Goal: Task Accomplishment & Management: Use online tool/utility

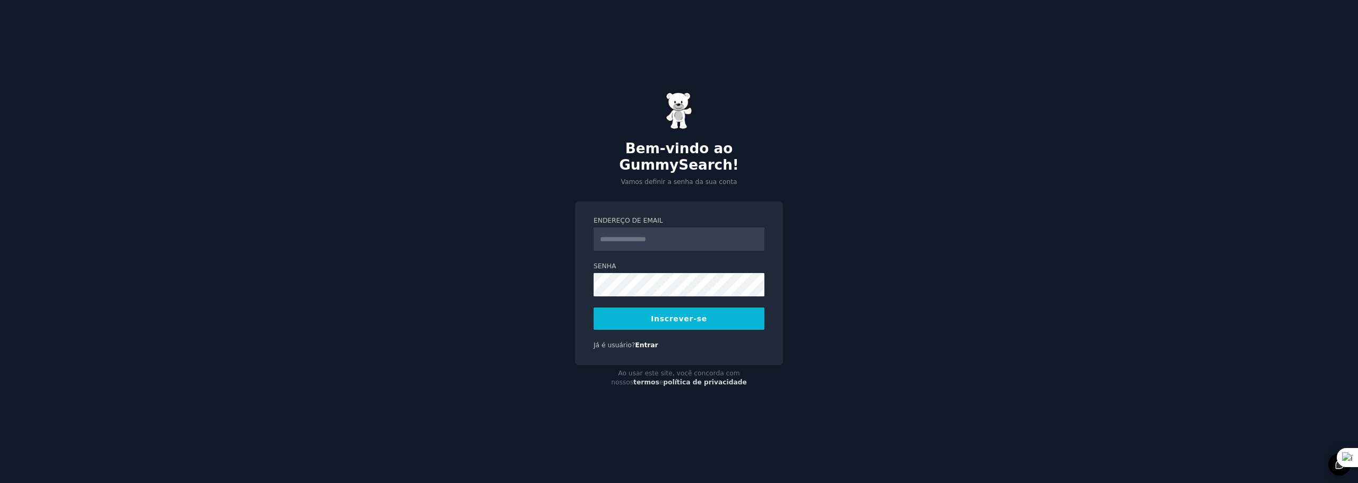
click at [653, 236] on input "Endereço de email" at bounding box center [678, 239] width 171 height 23
type input "**********"
click at [646, 314] on button "Inscrever-se" at bounding box center [678, 319] width 171 height 22
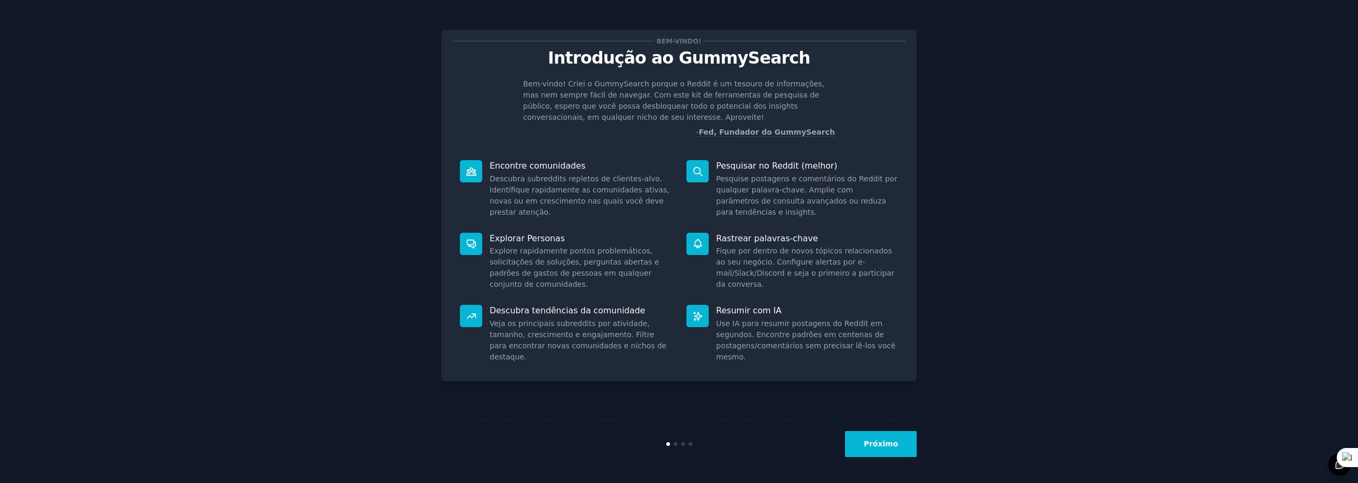
click at [879, 438] on button "Próximo" at bounding box center [881, 444] width 72 height 26
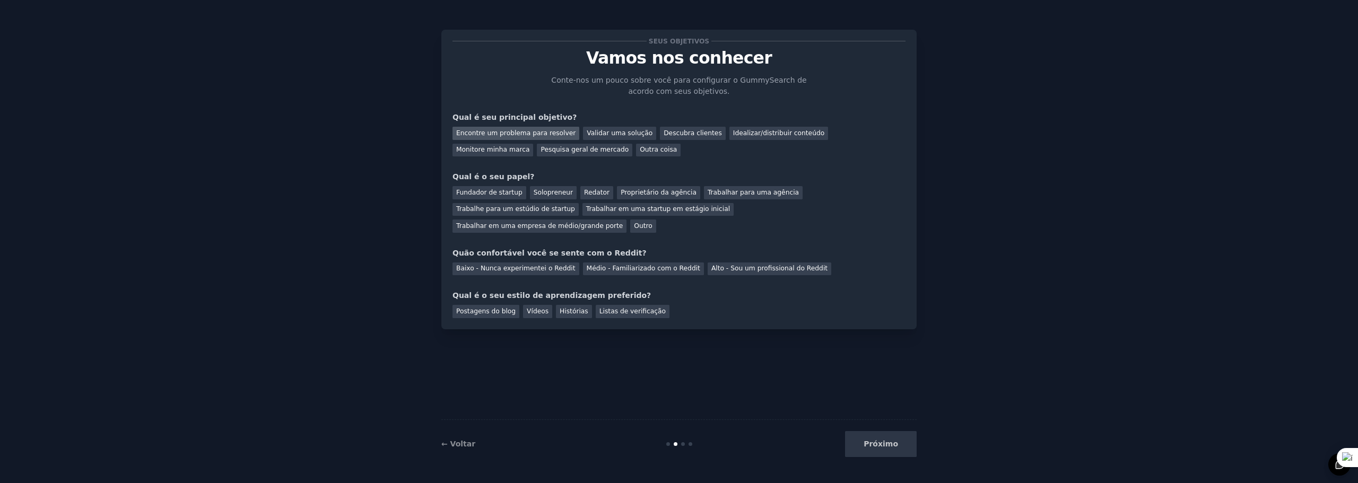
click at [542, 135] on font "Encontre um problema para resolver" at bounding box center [515, 132] width 119 height 7
click at [735, 132] on font "Idealizar/distribuir conteúdo" at bounding box center [778, 132] width 91 height 7
click at [652, 222] on font "Outro" at bounding box center [643, 225] width 18 height 7
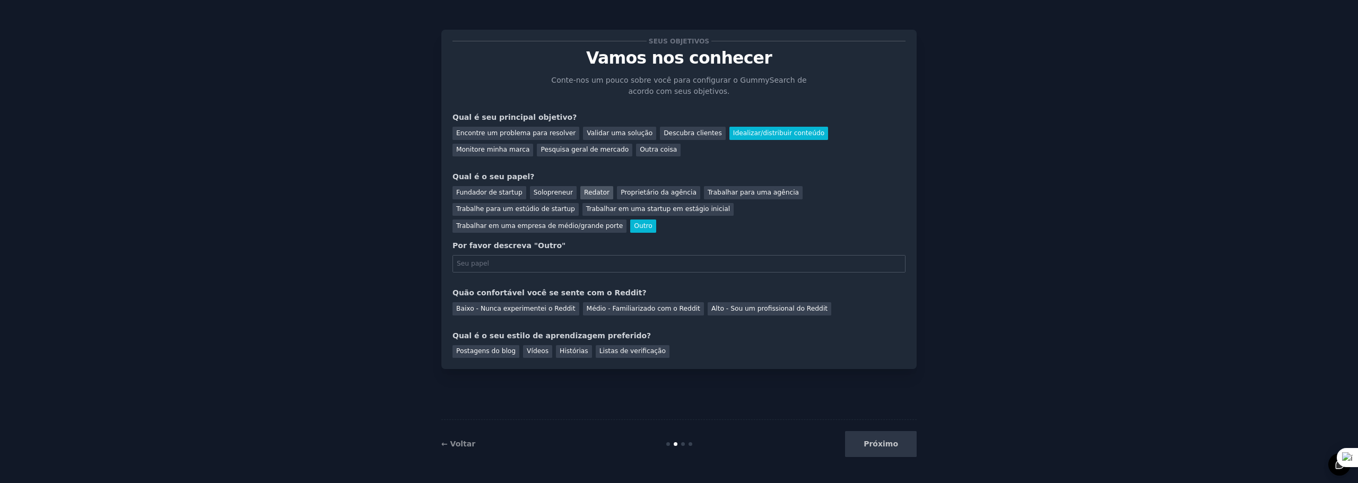
click at [584, 195] on font "Redator" at bounding box center [596, 192] width 25 height 7
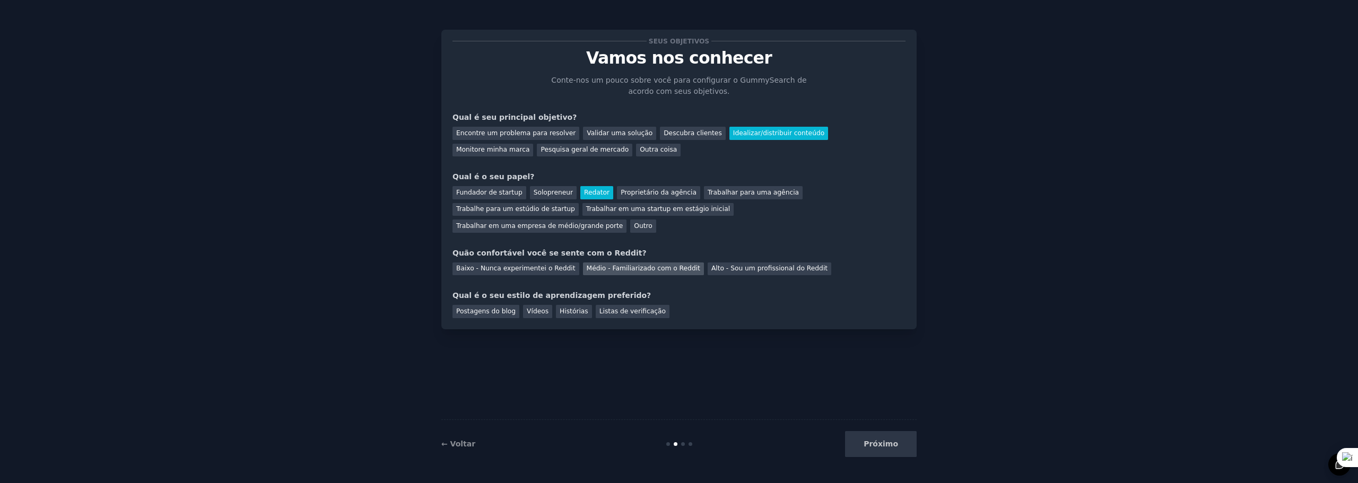
click at [593, 265] on font "Médio - Familiarizado com o Reddit" at bounding box center [643, 268] width 113 height 7
drag, startPoint x: 488, startPoint y: 295, endPoint x: 494, endPoint y: 296, distance: 5.9
click at [489, 308] on font "Postagens do blog" at bounding box center [485, 311] width 59 height 7
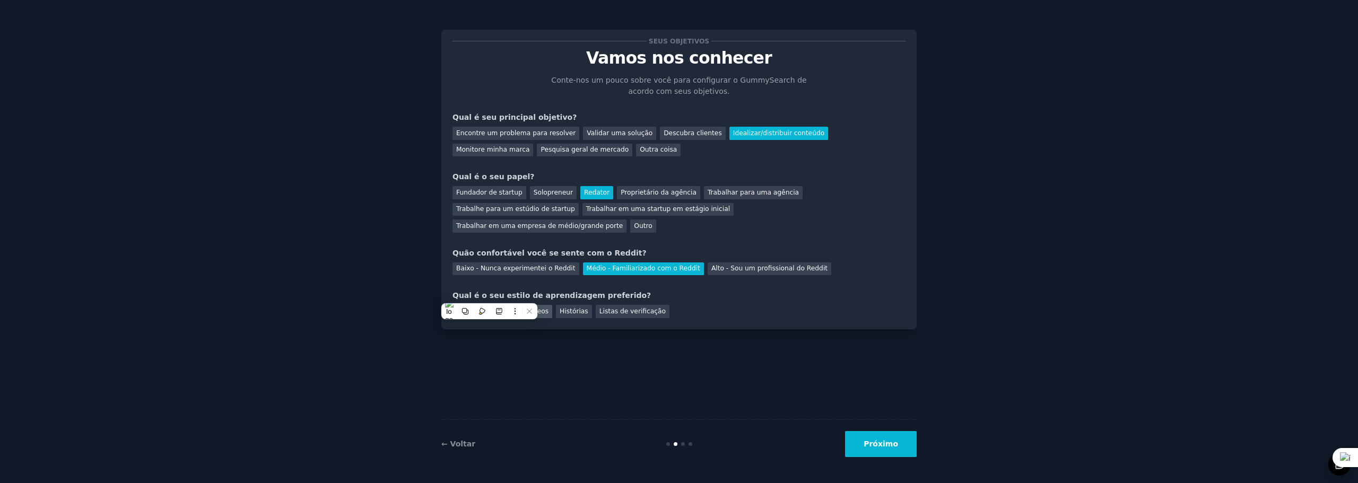
click at [529, 308] on font "Vídeos" at bounding box center [538, 311] width 22 height 7
click at [567, 308] on font "Histórias" at bounding box center [573, 311] width 29 height 7
click at [486, 308] on font "Postagens do blog" at bounding box center [485, 311] width 59 height 7
click at [880, 443] on font "Próximo" at bounding box center [880, 444] width 34 height 8
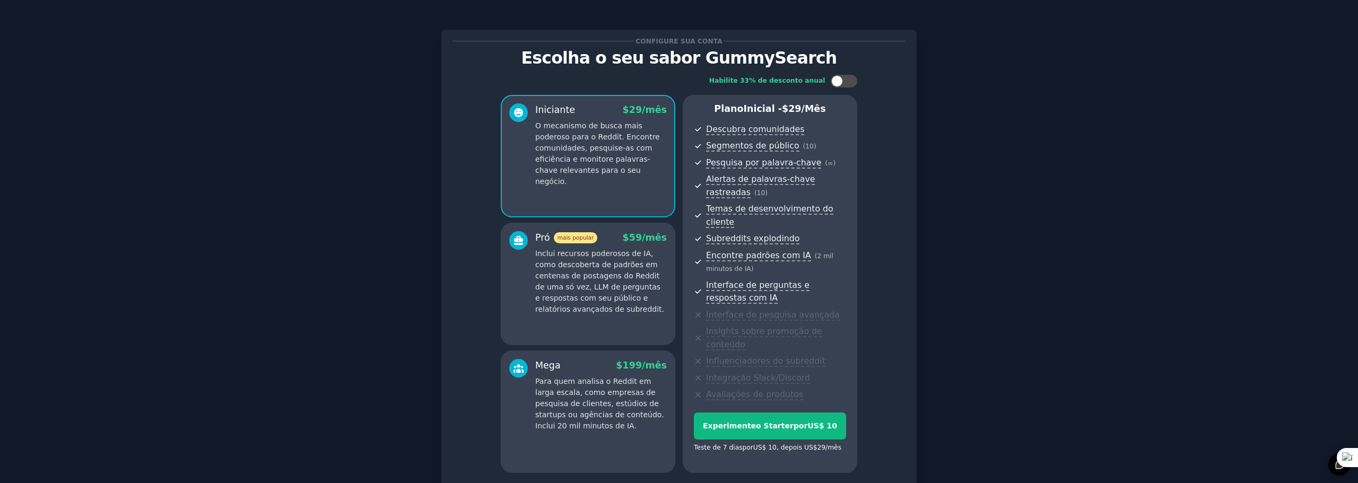
scroll to position [77, 0]
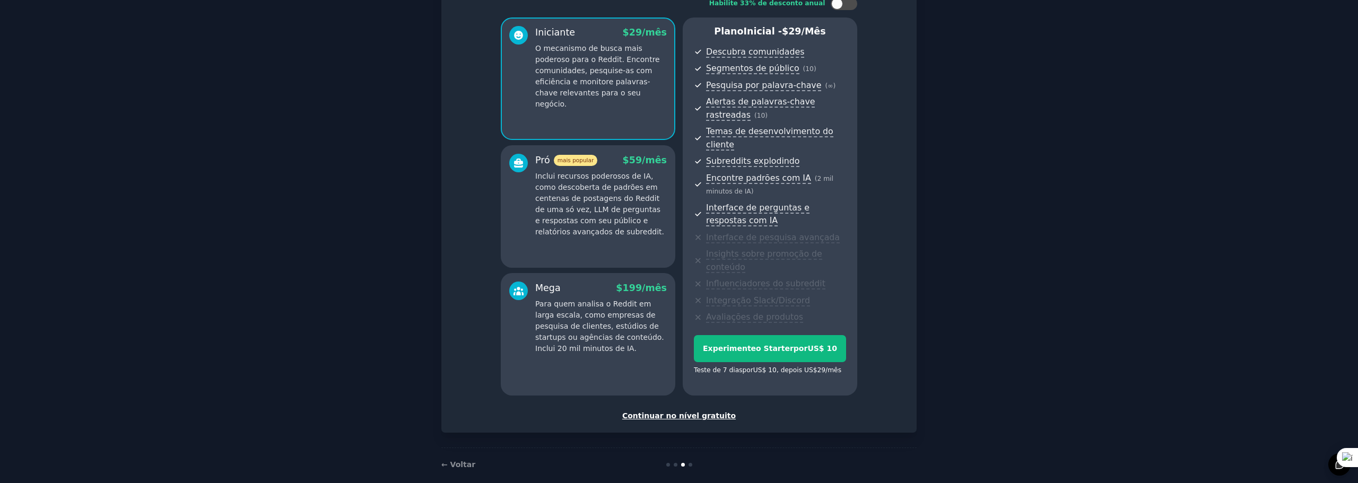
click at [698, 412] on font "Continuar no nível gratuito" at bounding box center [678, 416] width 113 height 8
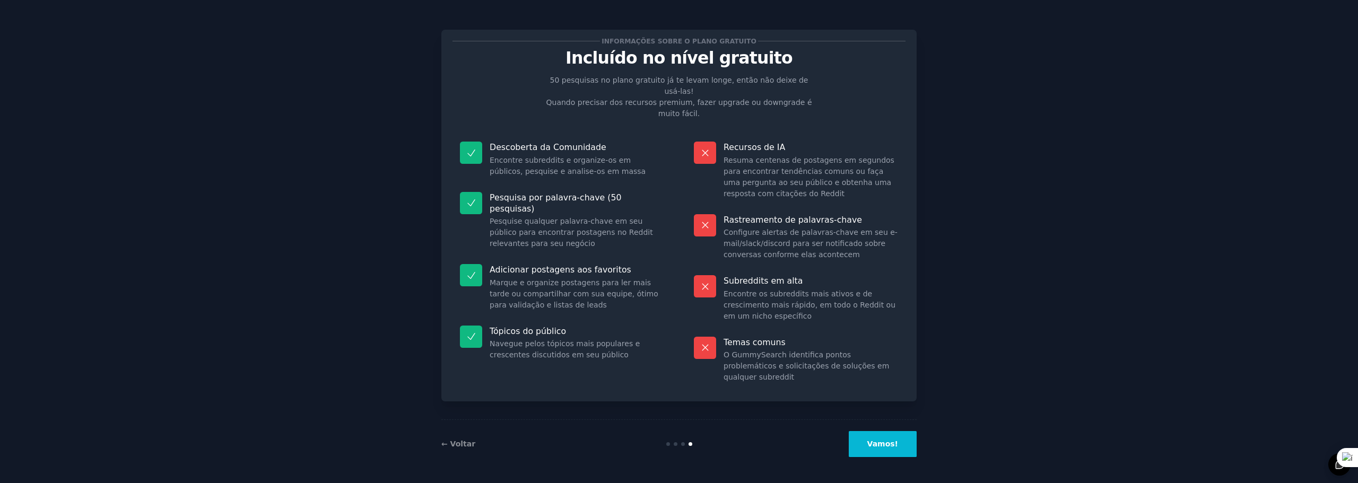
click at [887, 441] on font "Vamos!" at bounding box center [882, 444] width 31 height 8
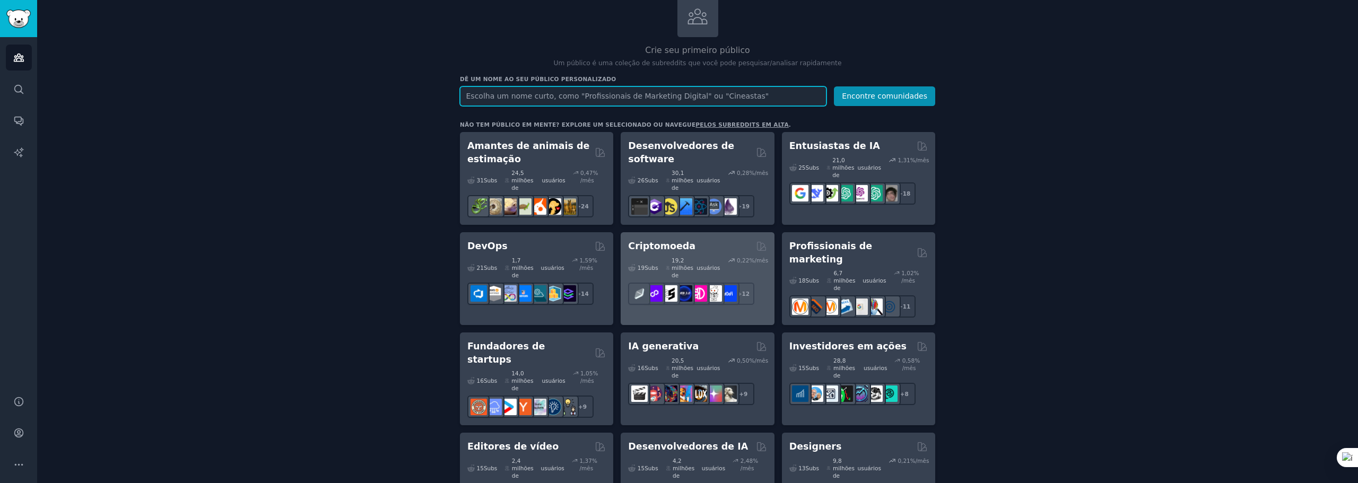
scroll to position [53, 0]
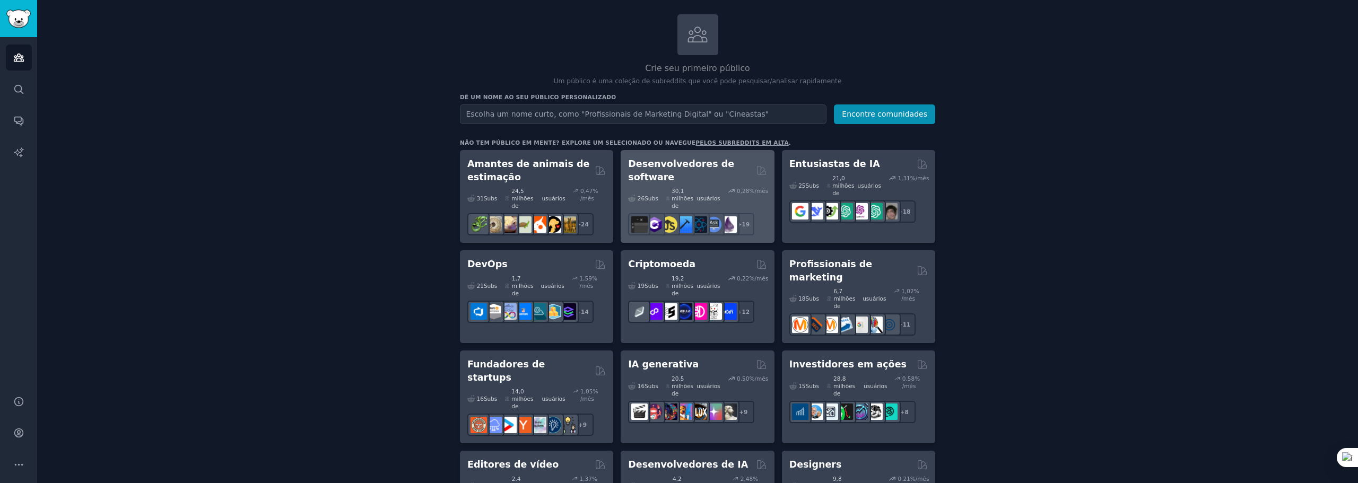
click at [676, 168] on font "Desenvolvedores de software" at bounding box center [681, 171] width 106 height 24
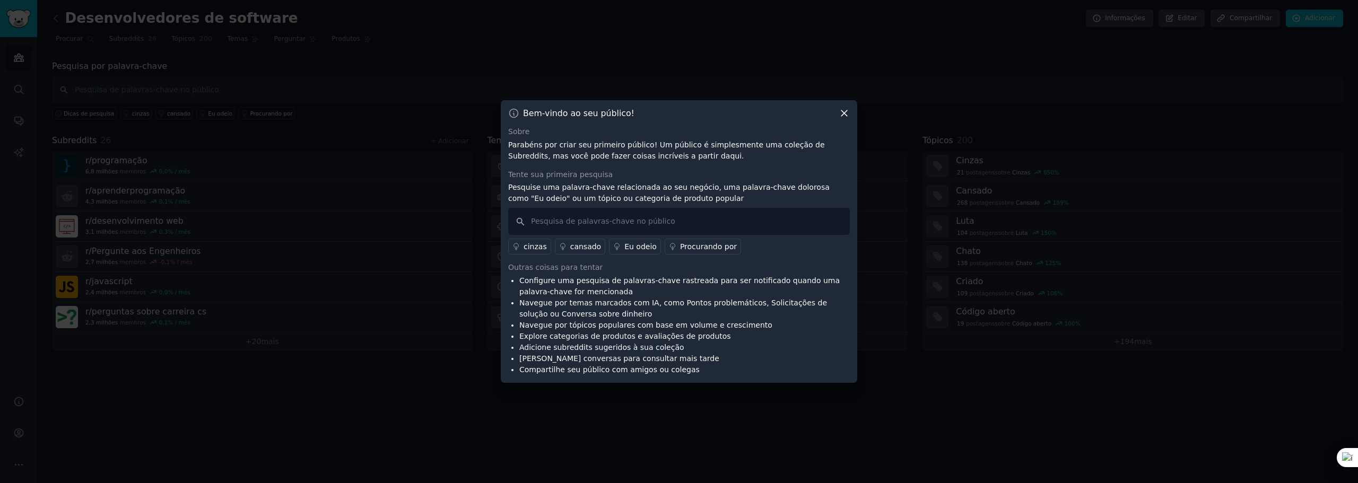
click at [844, 109] on icon at bounding box center [843, 113] width 11 height 11
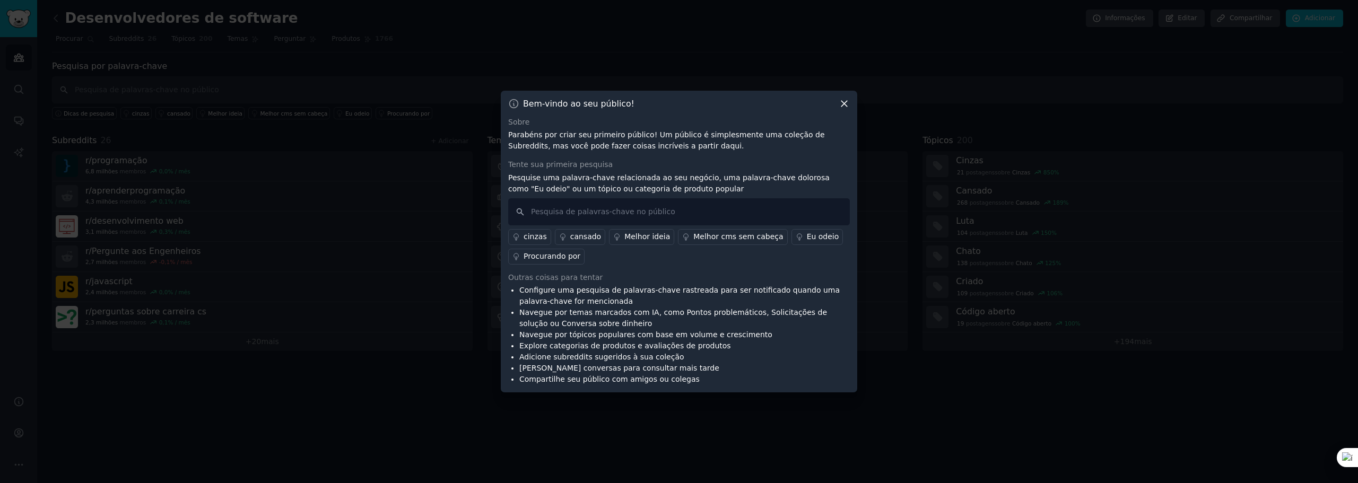
click at [845, 103] on icon at bounding box center [843, 103] width 11 height 11
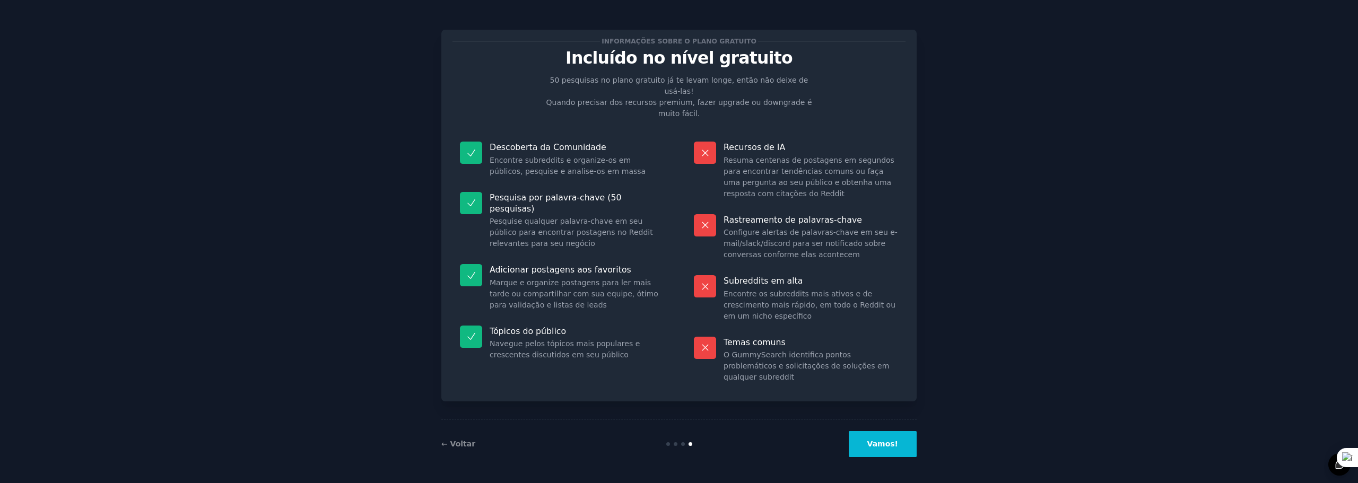
click at [885, 444] on font "Vamos!" at bounding box center [882, 444] width 31 height 8
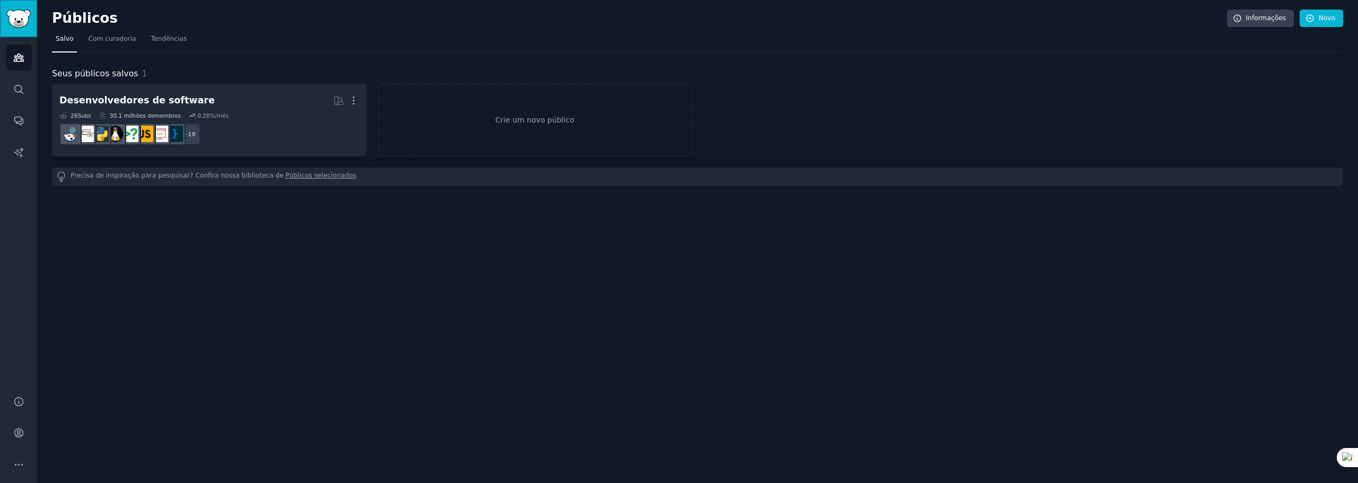
click at [15, 20] on img "Barra lateral" at bounding box center [18, 19] width 24 height 19
click at [17, 56] on icon "Barra lateral" at bounding box center [19, 57] width 10 height 7
click at [543, 118] on font "Crie um novo público" at bounding box center [534, 120] width 79 height 8
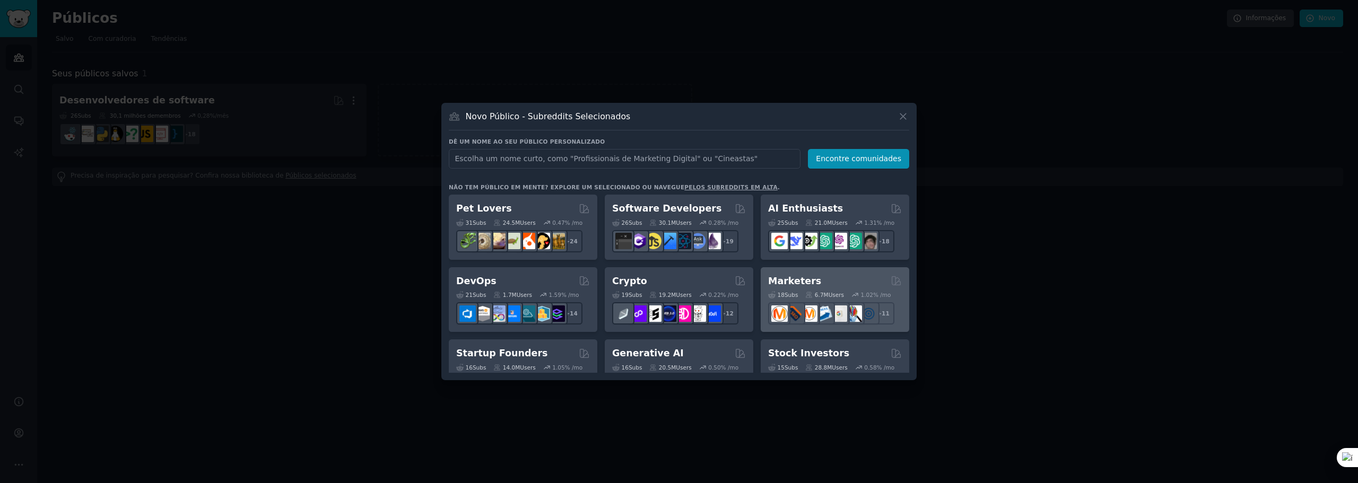
click at [811, 283] on div "Marketers" at bounding box center [835, 281] width 134 height 13
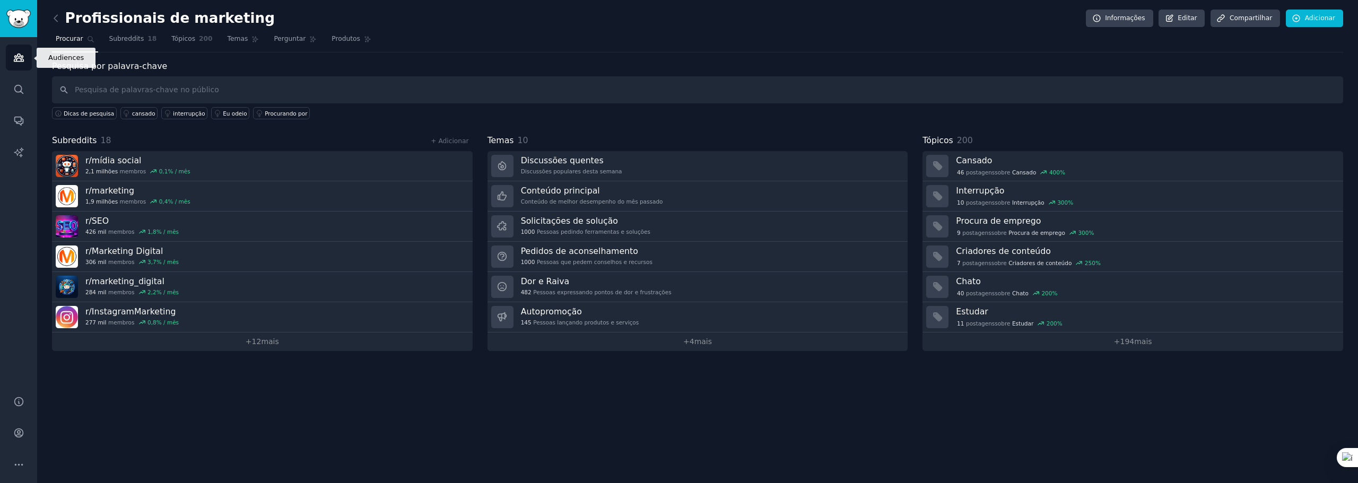
click at [19, 54] on icon "Barra lateral" at bounding box center [19, 57] width 10 height 7
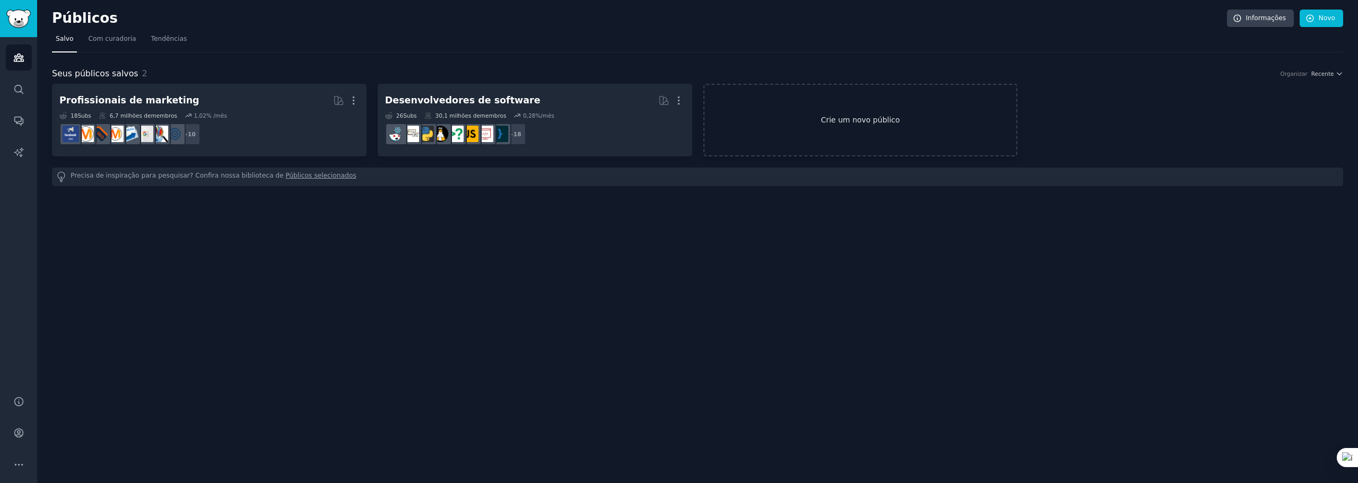
click at [823, 115] on font "Crie um novo público" at bounding box center [860, 120] width 312 height 11
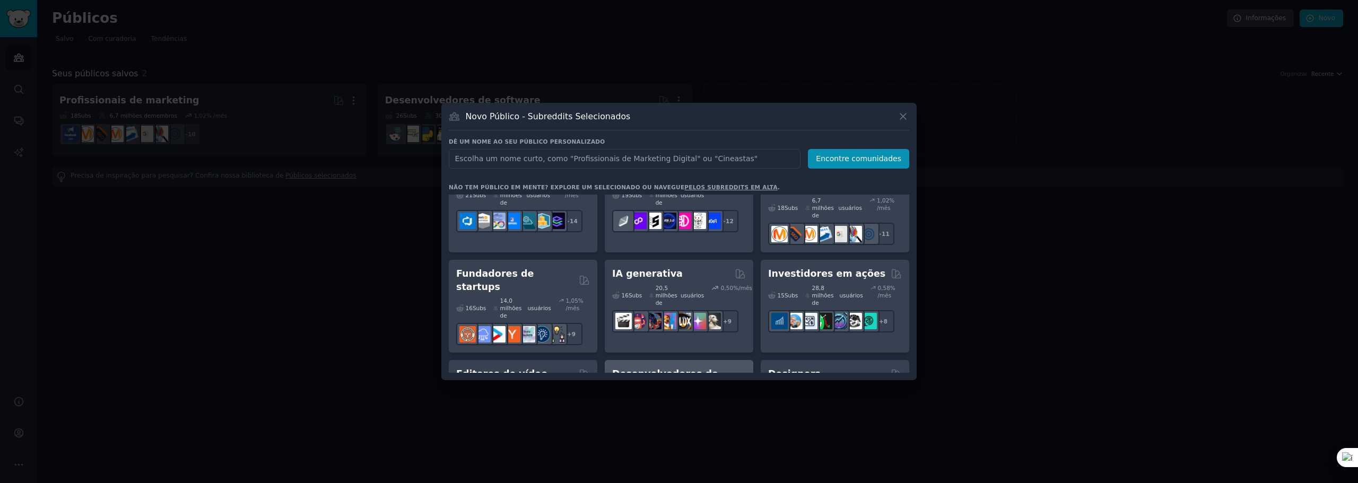
scroll to position [159, 0]
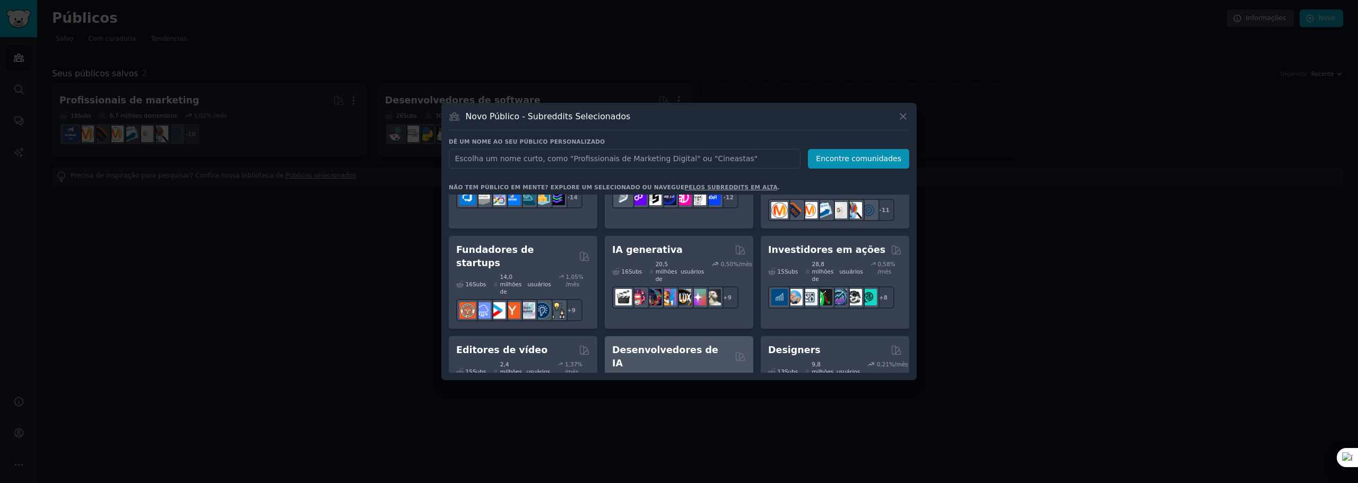
click at [667, 345] on font "Desenvolvedores de IA" at bounding box center [665, 357] width 106 height 24
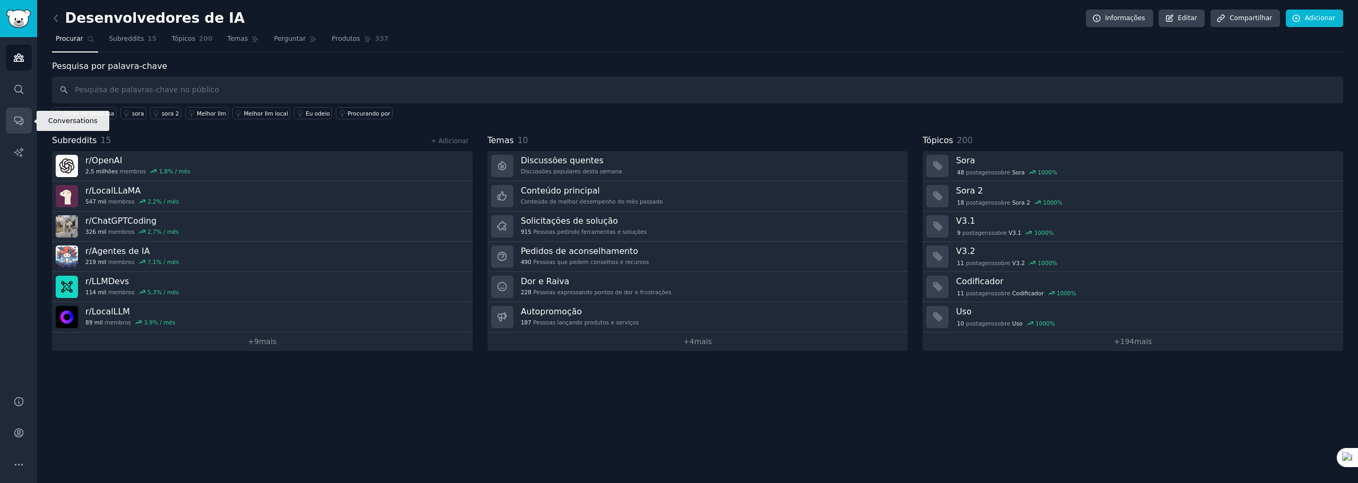
click at [22, 125] on icon "Barra lateral" at bounding box center [18, 120] width 11 height 11
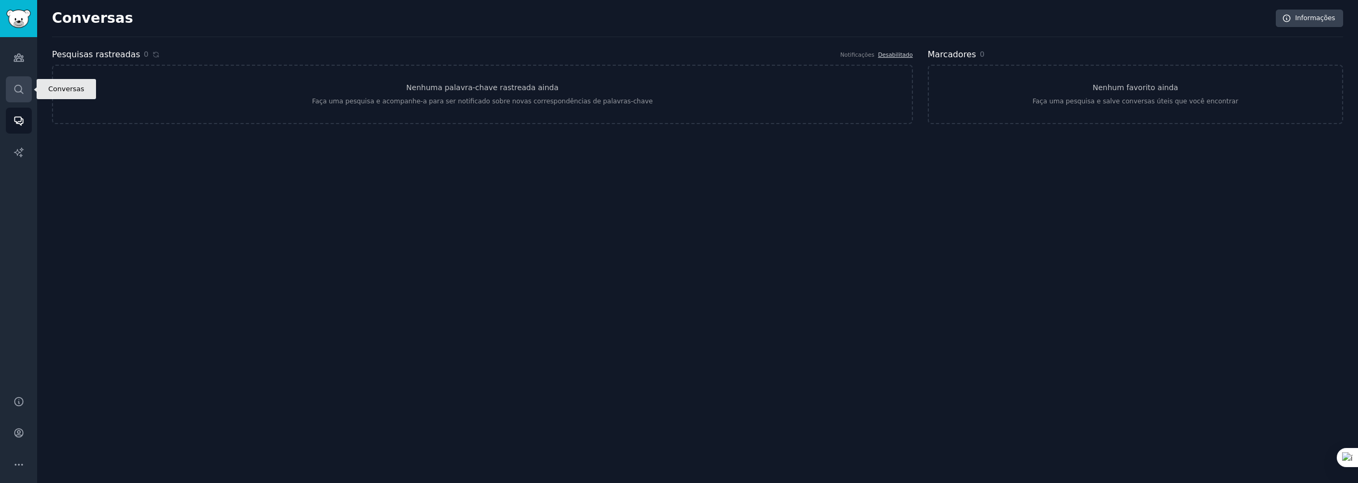
click at [27, 84] on link "Procurar" at bounding box center [19, 89] width 26 height 26
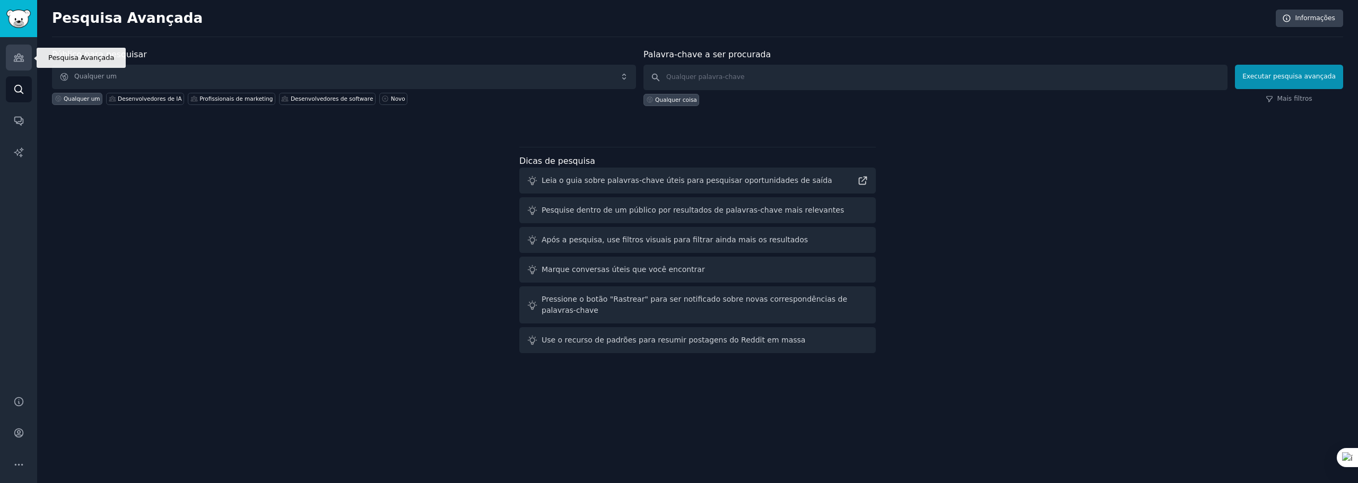
click at [21, 57] on icon "Barra lateral" at bounding box center [19, 57] width 10 height 7
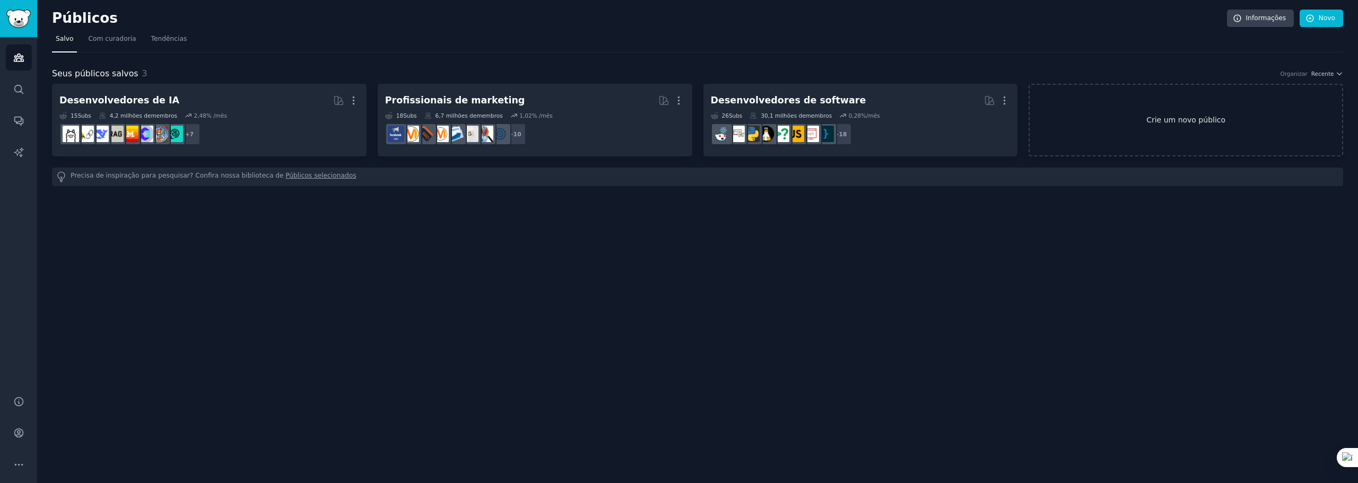
click at [1191, 121] on font "Crie um novo público" at bounding box center [1185, 120] width 79 height 8
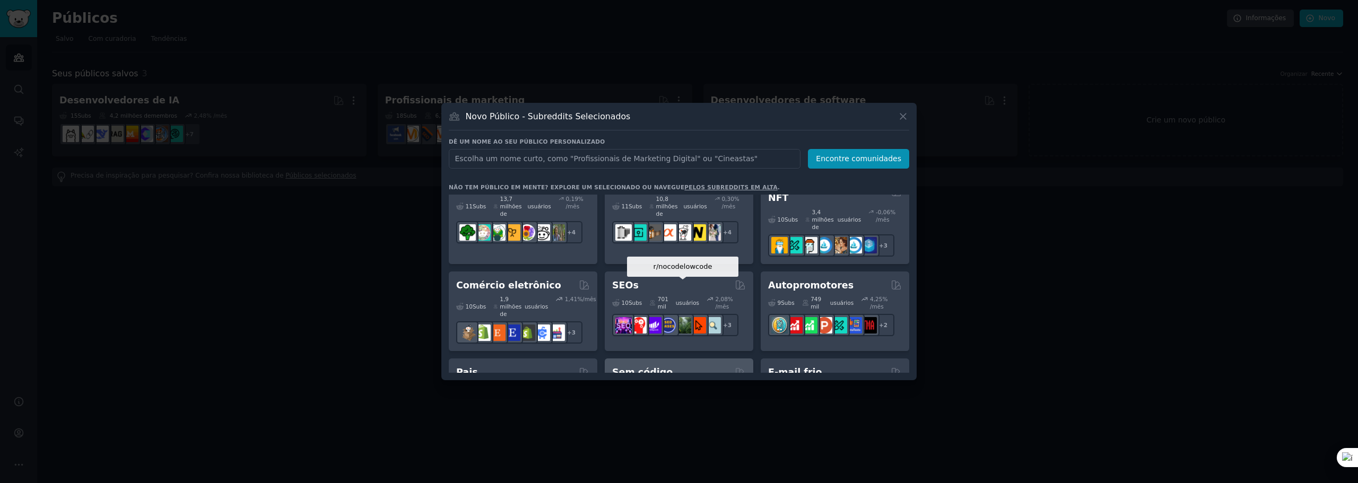
scroll to position [530, 0]
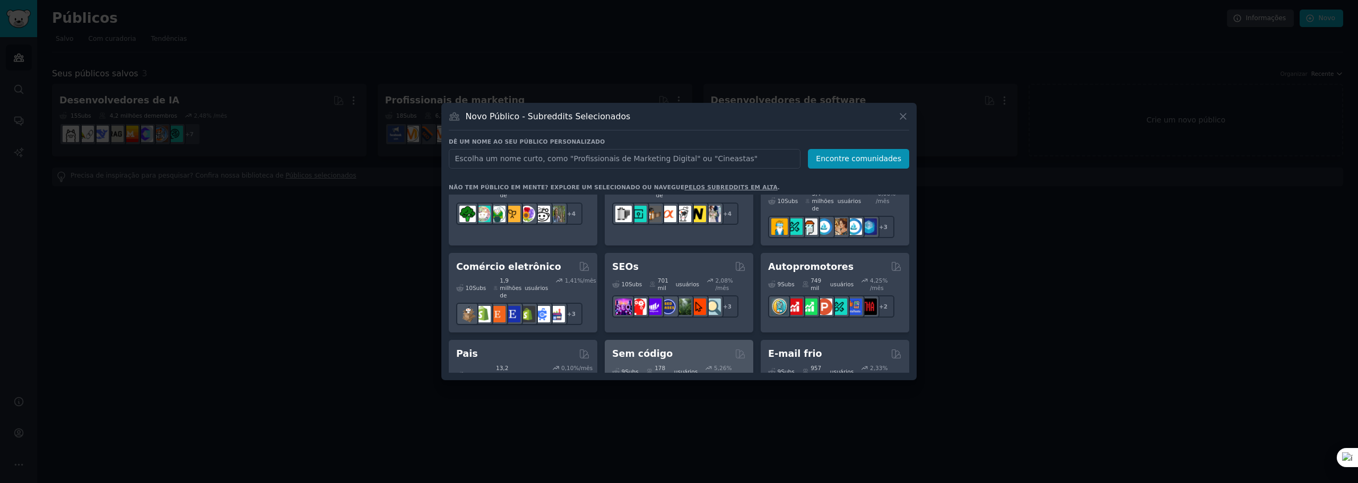
click at [681, 361] on div "9 Subs ​ 178 mil usuários 5,26 % /mês r/nocodelowcode + 2" at bounding box center [679, 383] width 134 height 45
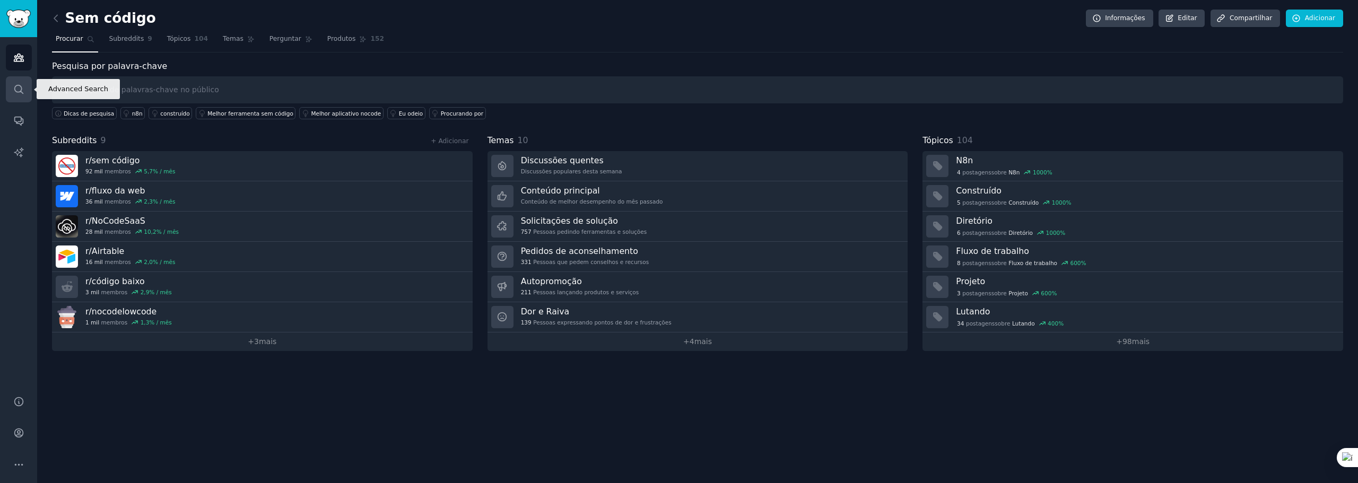
click at [18, 91] on icon "Barra lateral" at bounding box center [18, 89] width 11 height 11
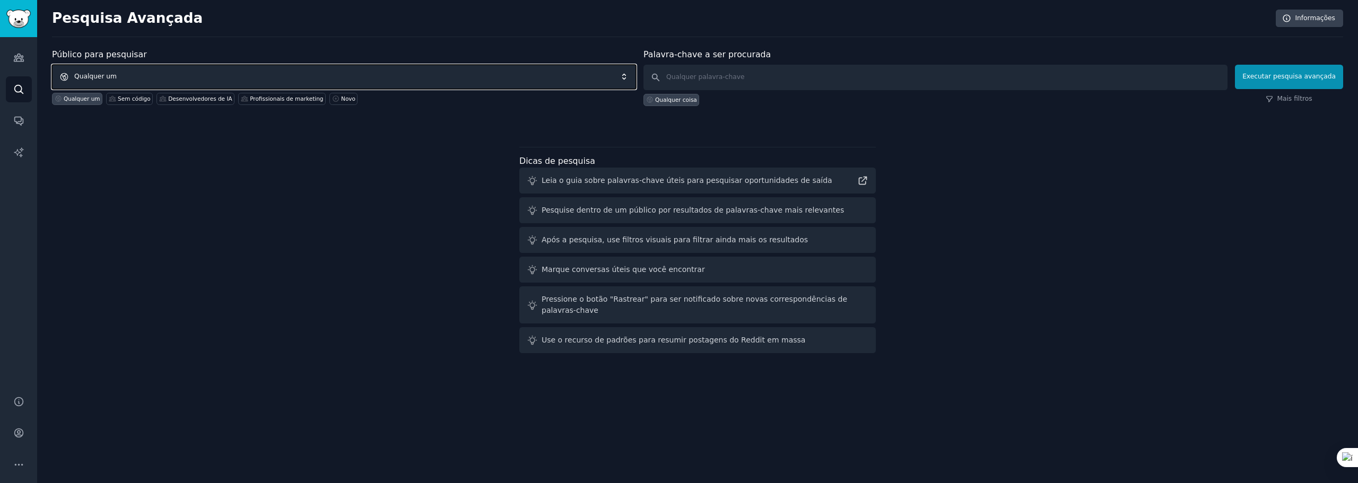
click at [491, 75] on span "Qualquer um" at bounding box center [344, 77] width 584 height 24
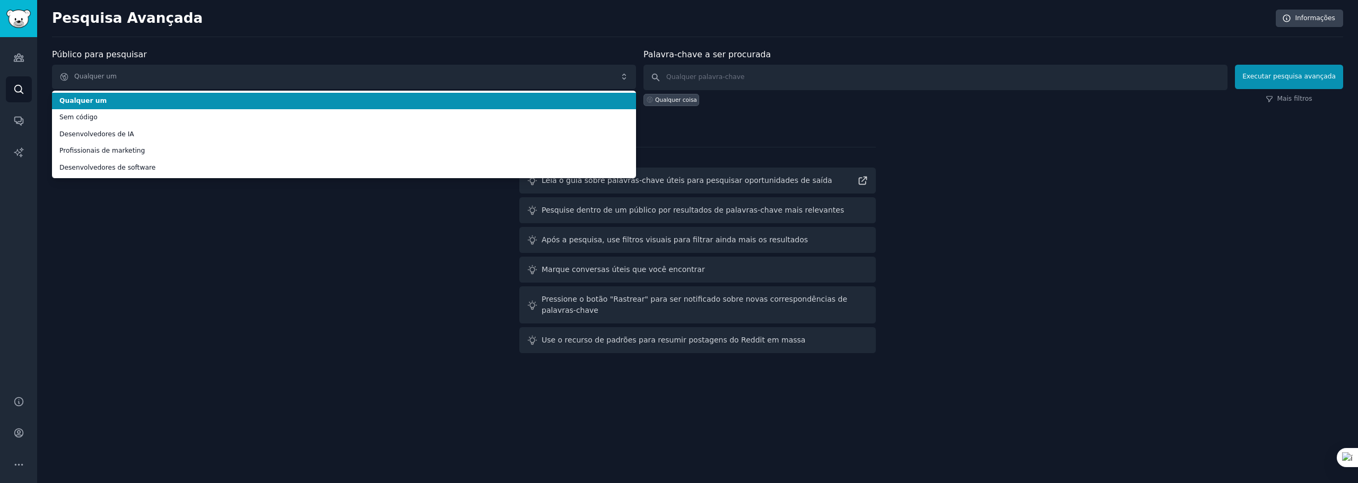
click at [1066, 148] on div "Público para pesquisar Qualquer um Qualquer um Sem código Desenvolvedores de IA…" at bounding box center [697, 202] width 1291 height 309
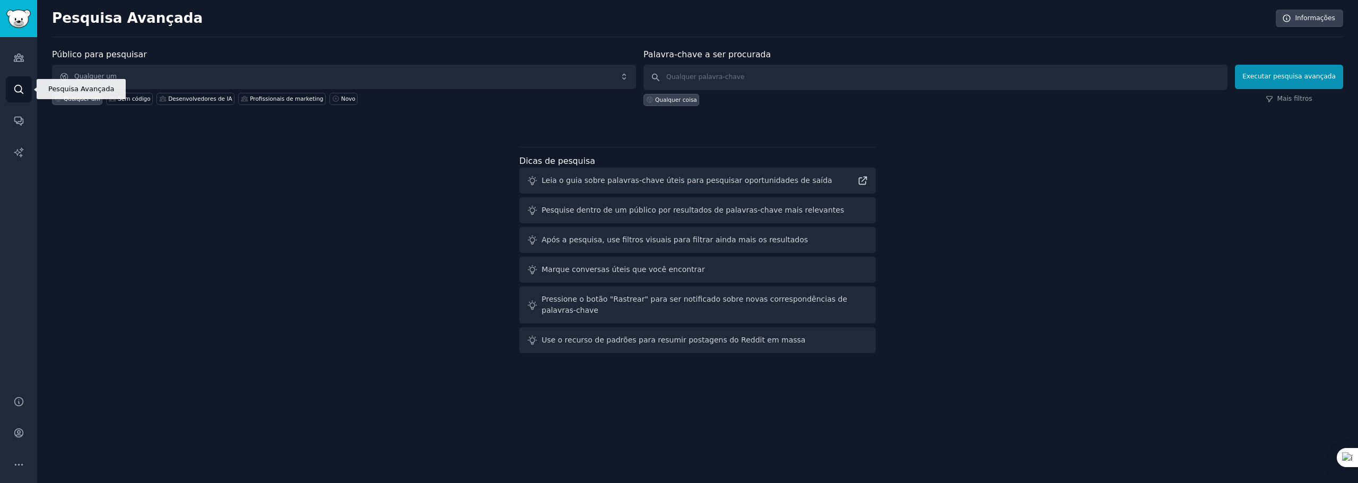
click at [18, 90] on icon "Barra lateral" at bounding box center [18, 89] width 11 height 11
click at [16, 123] on icon "Barra lateral" at bounding box center [18, 121] width 8 height 8
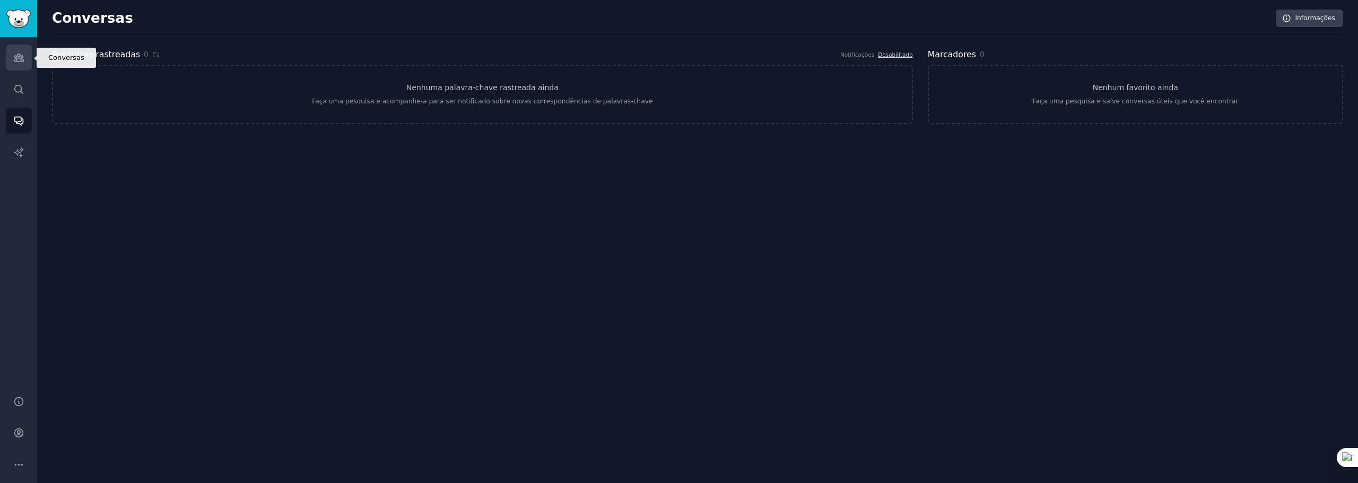
click at [20, 58] on icon "Barra lateral" at bounding box center [18, 57] width 11 height 11
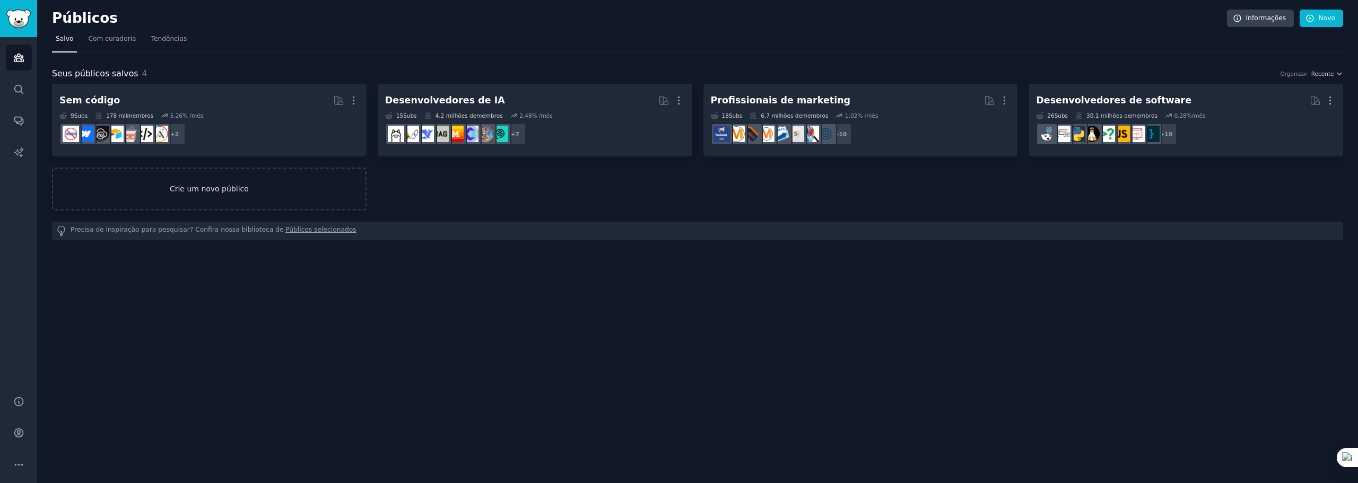
click at [139, 196] on link "Crie um novo público" at bounding box center [209, 189] width 314 height 43
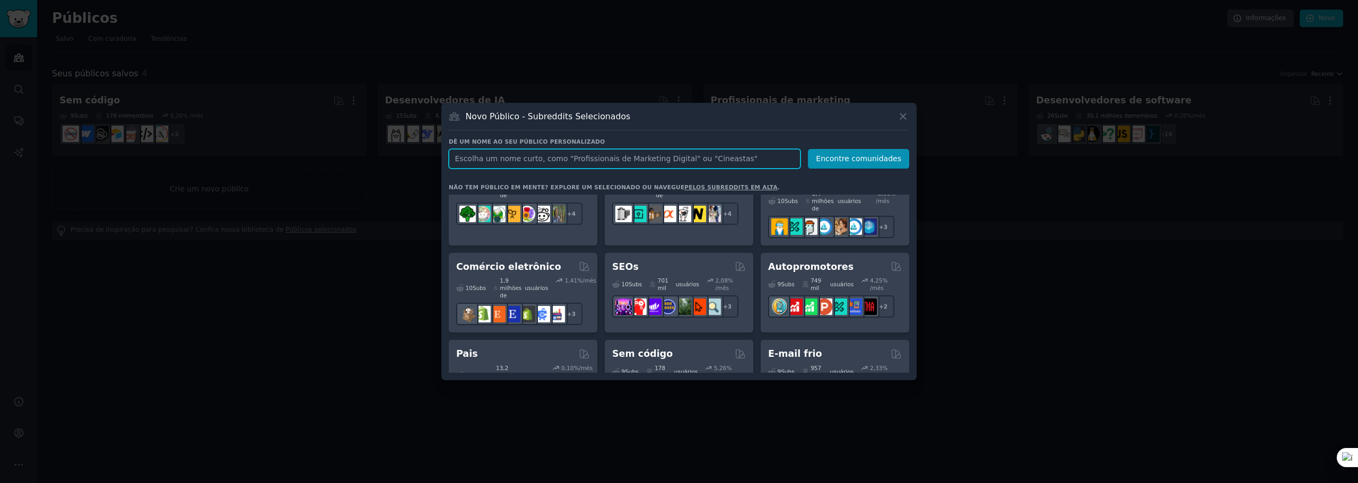
scroll to position [583, 0]
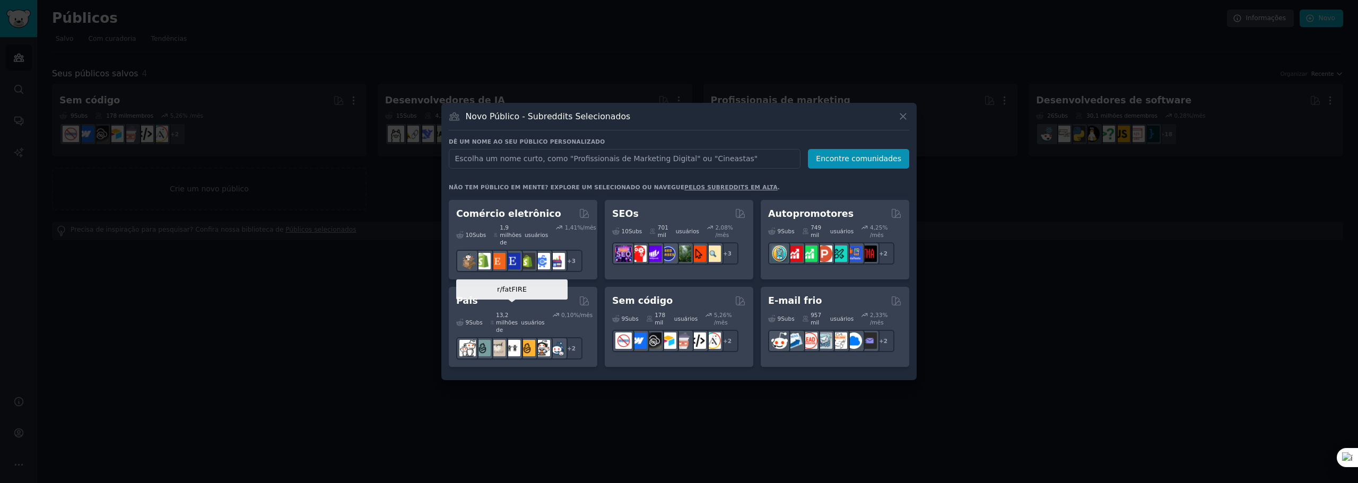
click at [512, 440] on img at bounding box center [512, 448] width 16 height 16
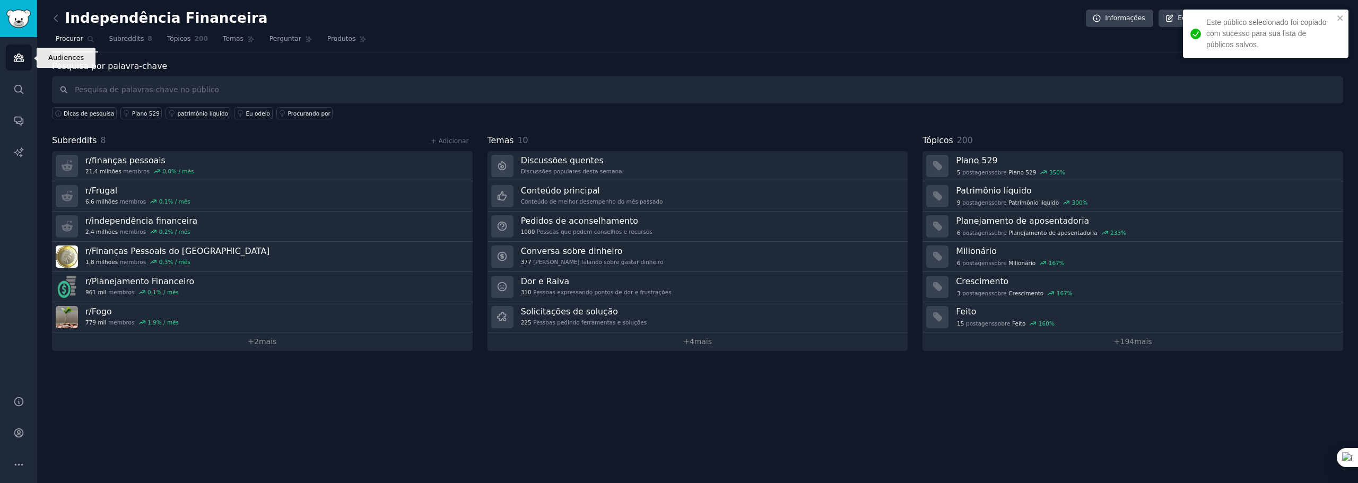
click at [17, 56] on icon "Barra lateral" at bounding box center [19, 57] width 10 height 7
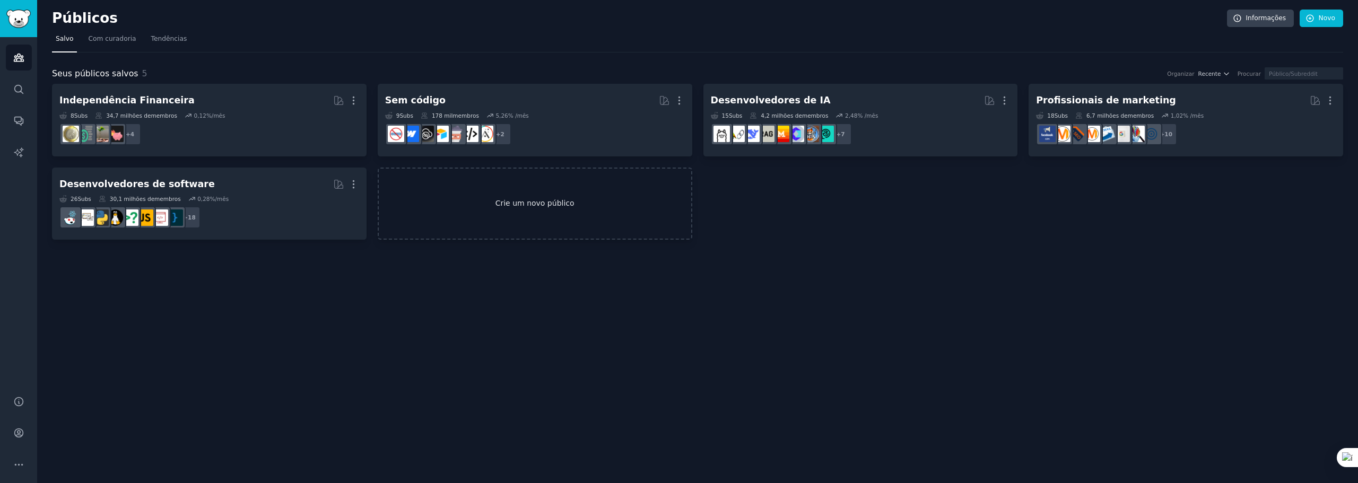
click at [524, 208] on font "Crie um novo público" at bounding box center [535, 203] width 312 height 11
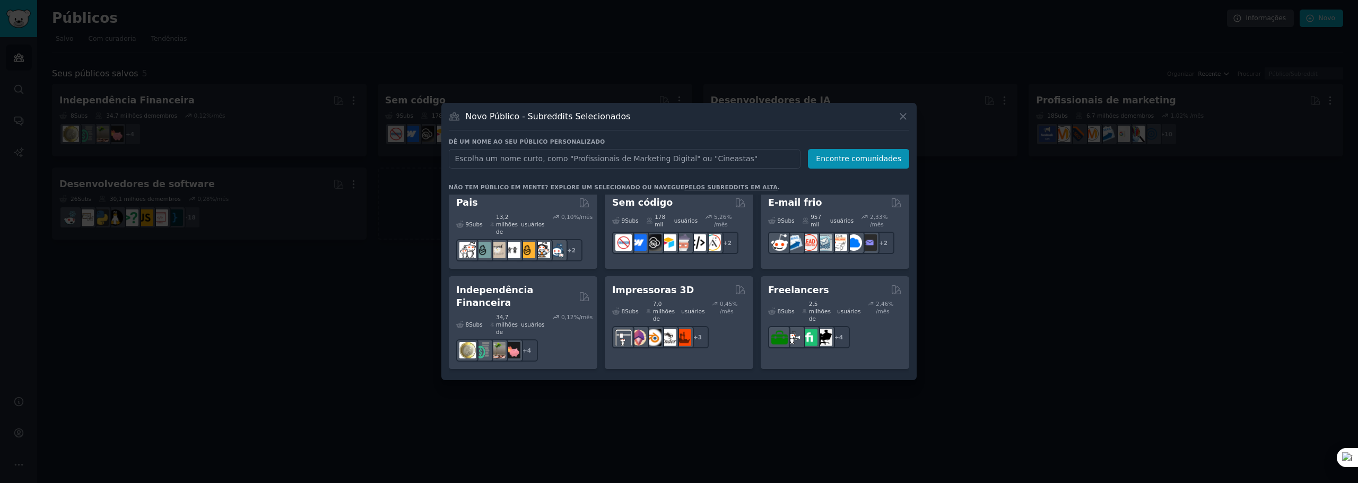
scroll to position [678, 0]
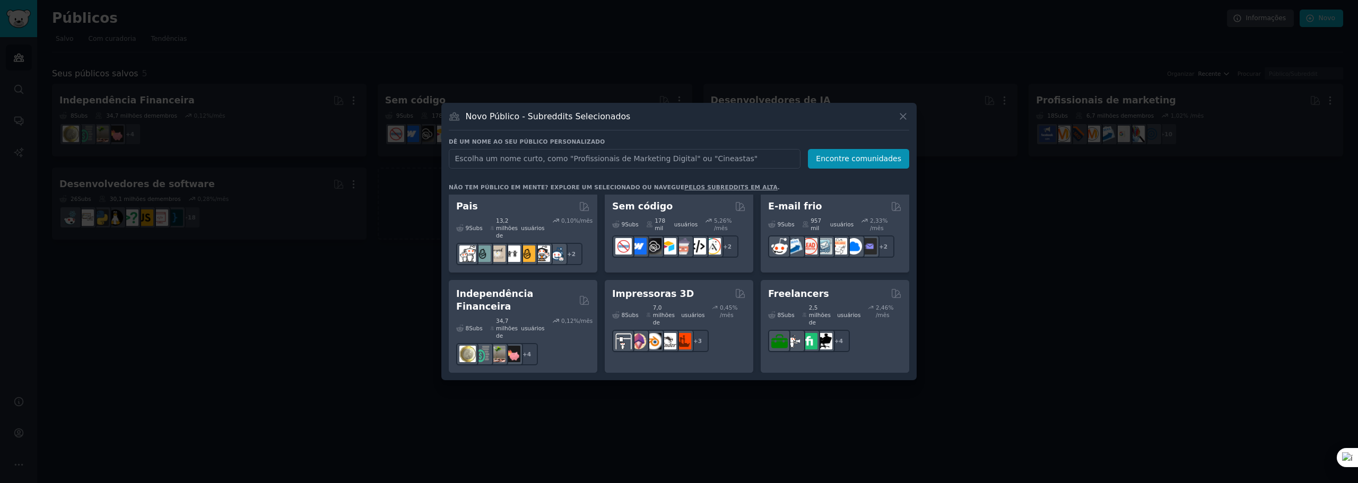
click at [673, 163] on input "text" at bounding box center [625, 159] width 352 height 20
type input "estoicismo"
click button "Encontre comunidades" at bounding box center [858, 159] width 101 height 20
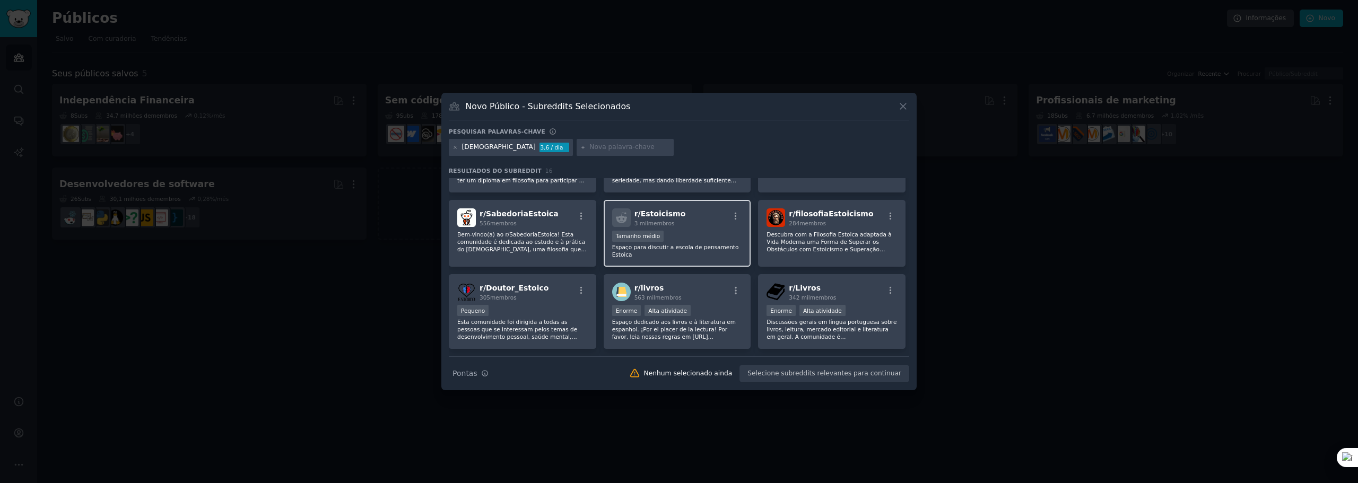
scroll to position [159, 0]
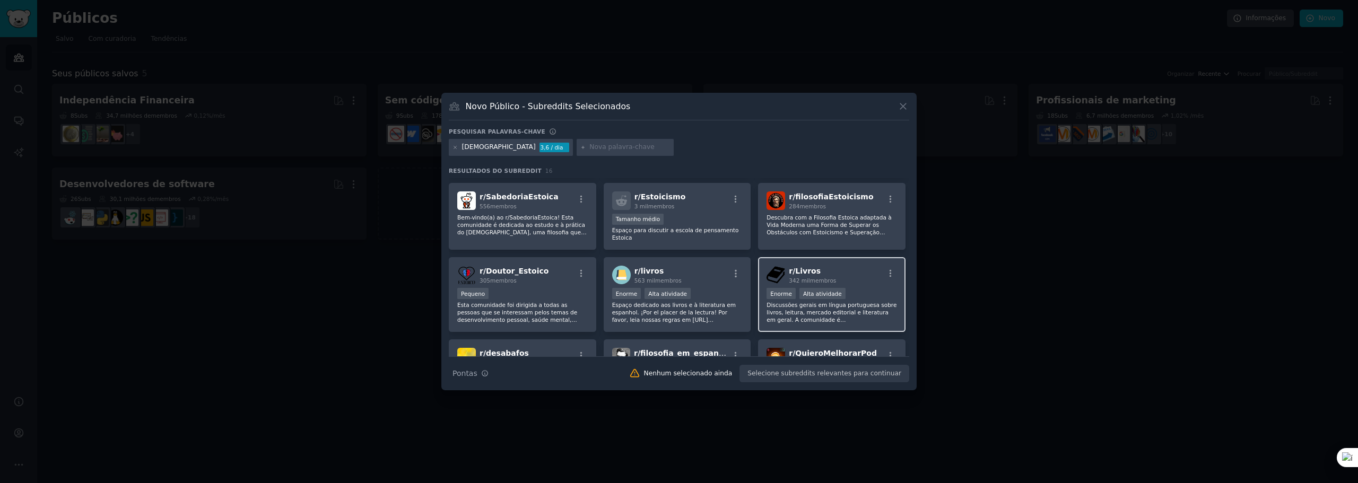
click at [820, 266] on h2 "r/ Livros 342 mil membros" at bounding box center [812, 275] width 47 height 19
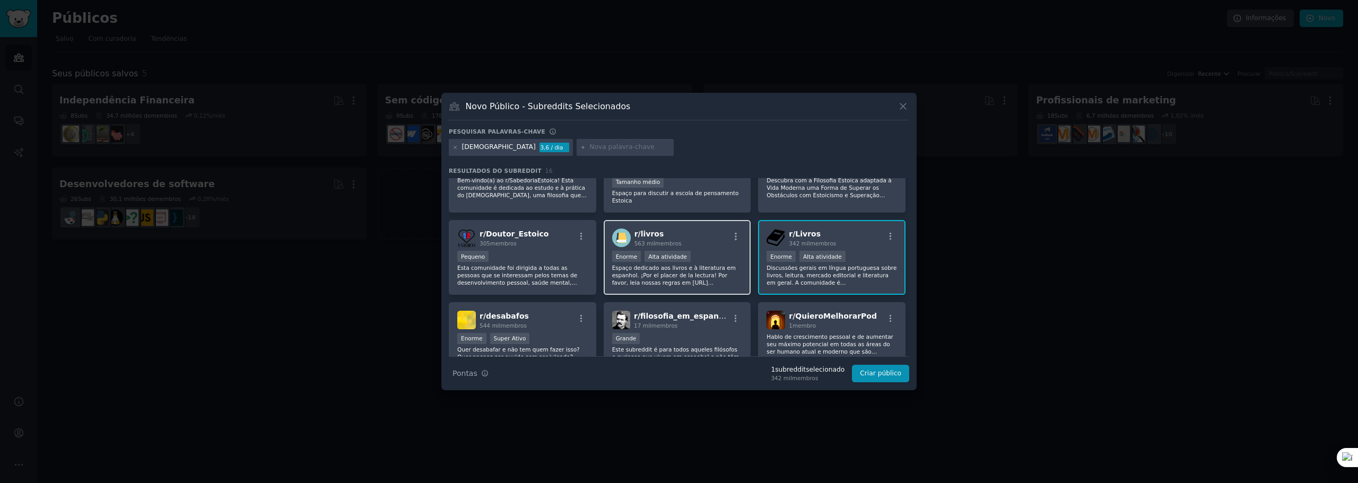
scroll to position [212, 0]
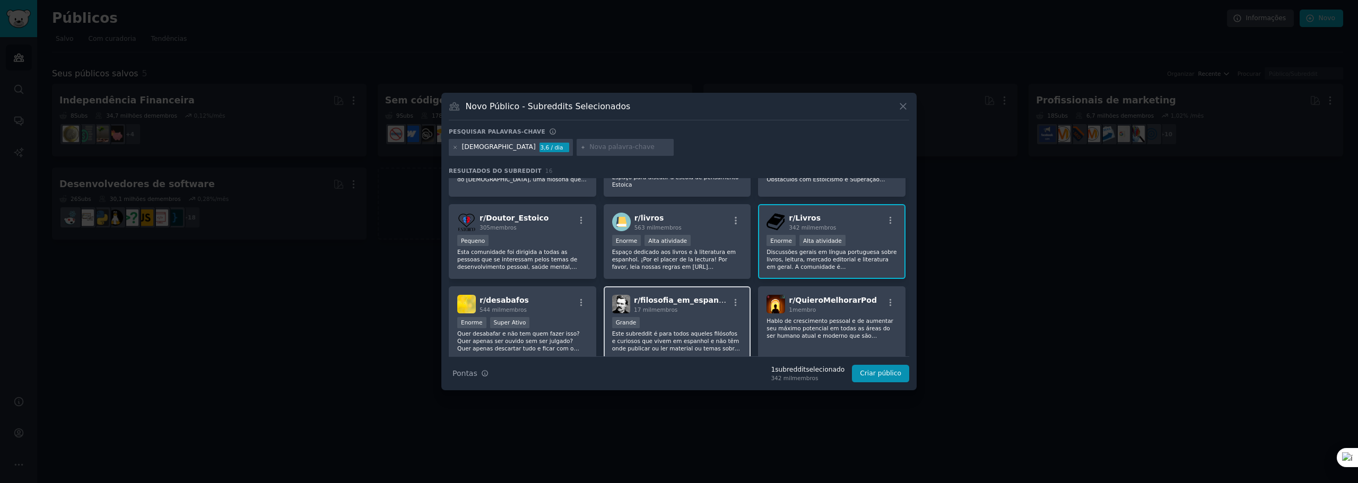
click at [652, 317] on div "Grande" at bounding box center [677, 323] width 130 height 13
click at [700, 308] on div "17 mil membros" at bounding box center [681, 309] width 95 height 7
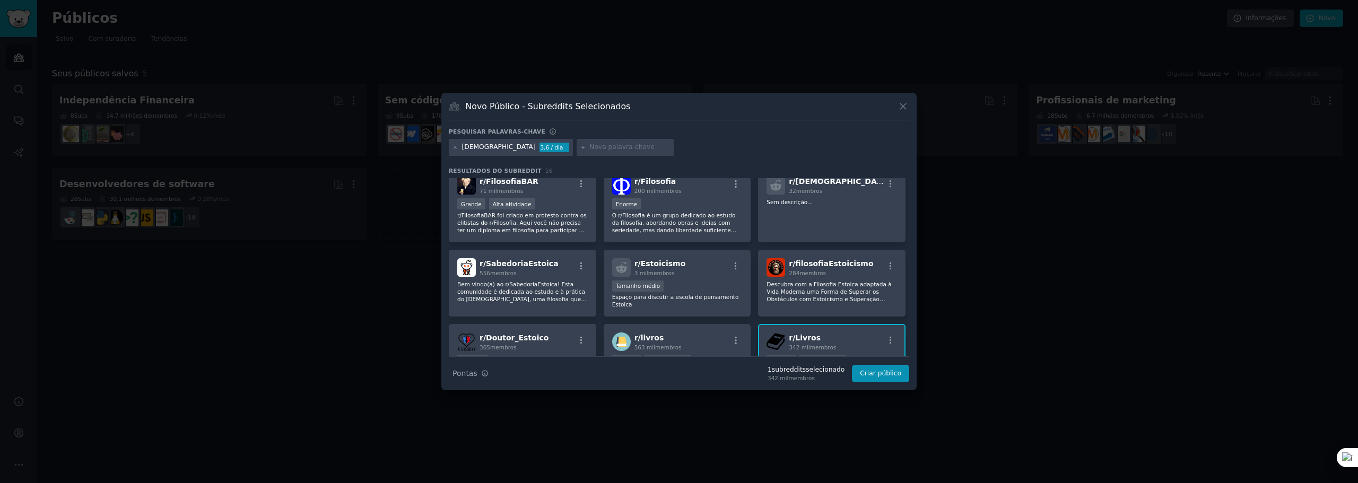
scroll to position [53, 0]
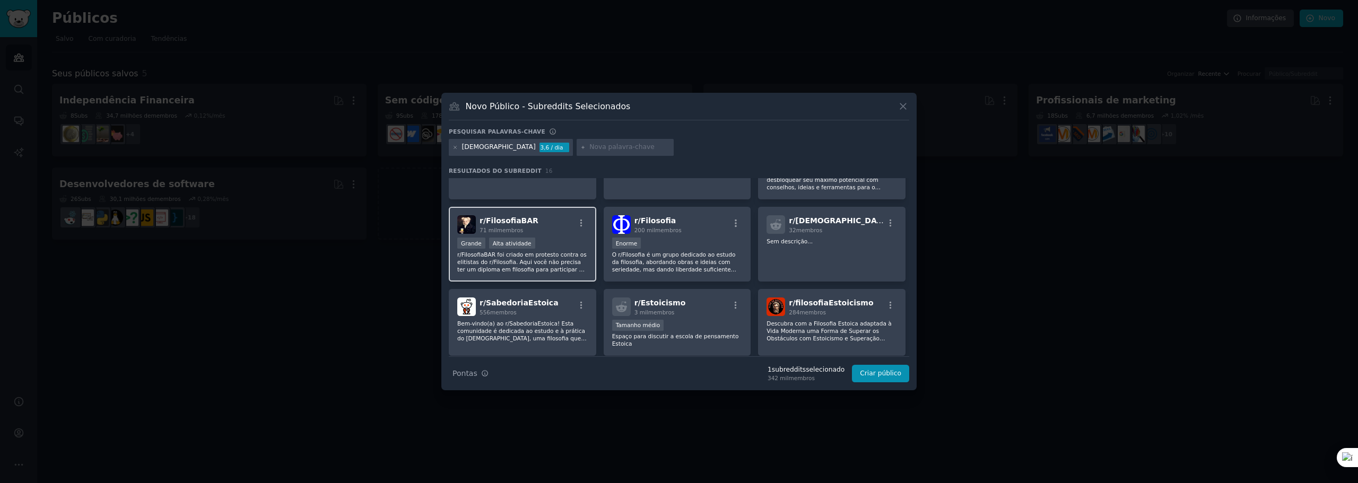
click at [550, 238] on div "Grande Alta atividade" at bounding box center [522, 244] width 130 height 13
click at [672, 254] on font "O r/Filosofia é um grupo dedicado ao estudo da filosofia, abordando obras e ide…" at bounding box center [676, 284] width 128 height 66
click at [890, 373] on font "Criar público" at bounding box center [880, 373] width 41 height 7
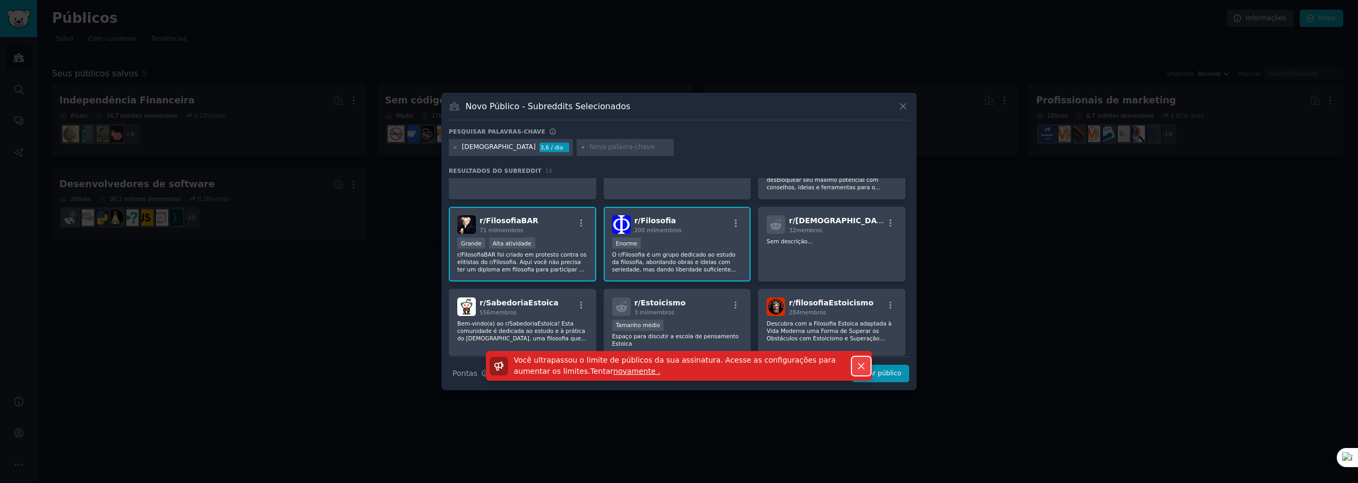
click at [858, 369] on icon "button" at bounding box center [860, 366] width 11 height 11
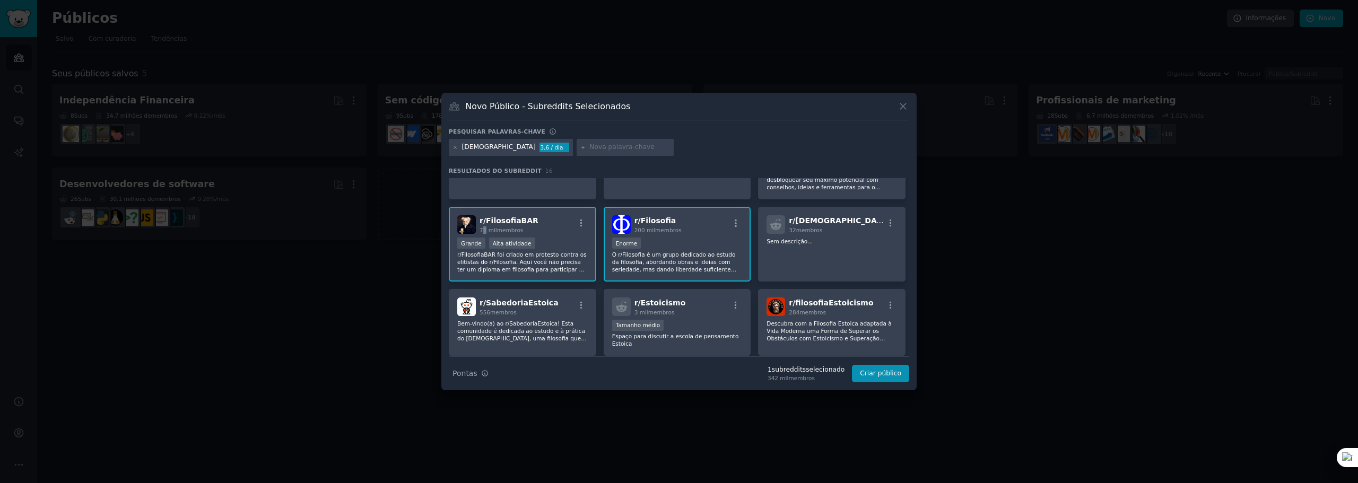
click at [484, 229] on font "71 mil" at bounding box center [488, 230] width 18 height 6
click at [881, 371] on font "Criar público" at bounding box center [880, 373] width 41 height 7
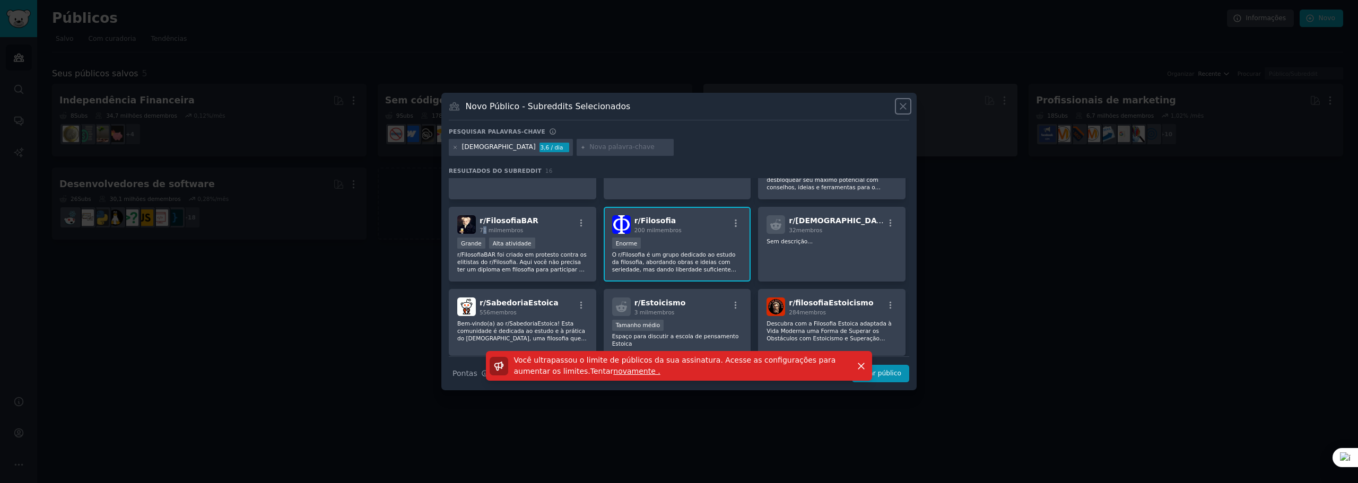
click at [900, 108] on icon at bounding box center [902, 106] width 11 height 11
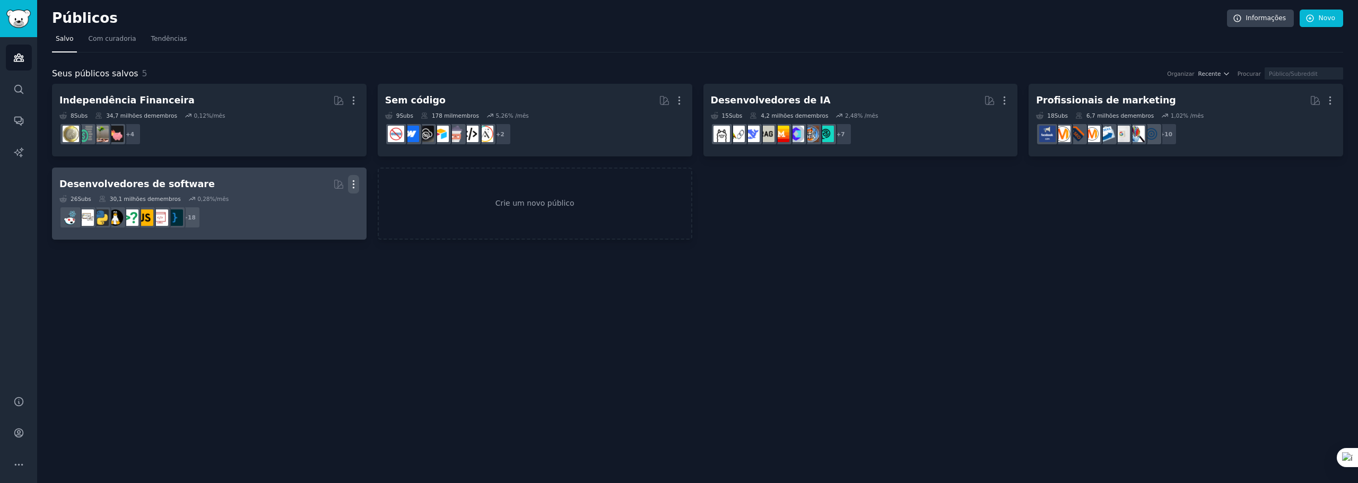
click at [349, 185] on icon "button" at bounding box center [353, 184] width 11 height 11
click at [324, 204] on p "Delete" at bounding box center [324, 206] width 24 height 11
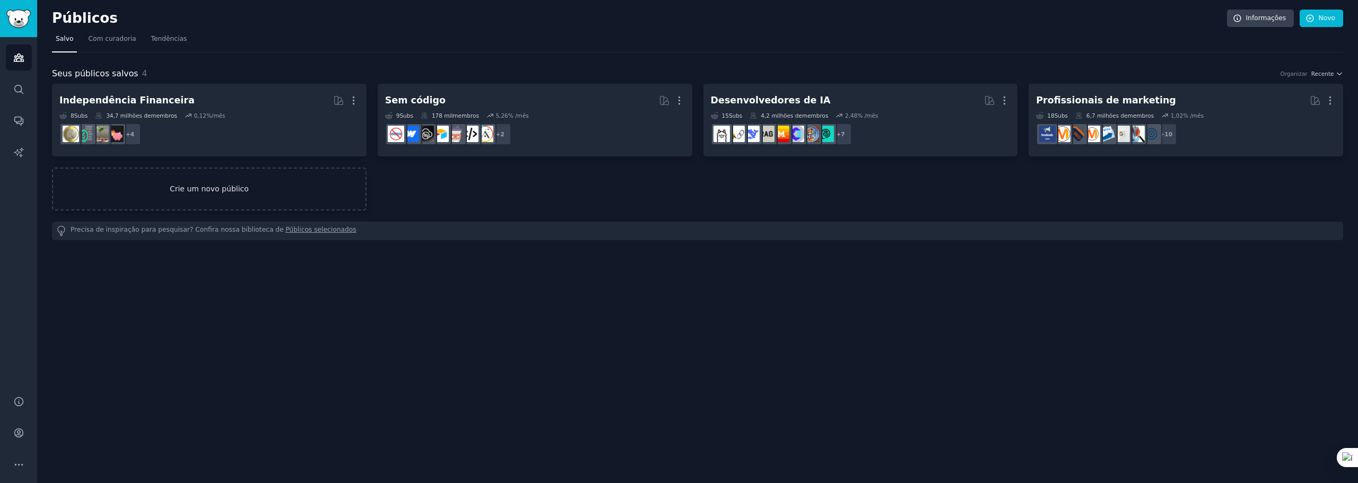
click at [261, 185] on font "Crie um novo público" at bounding box center [209, 188] width 312 height 11
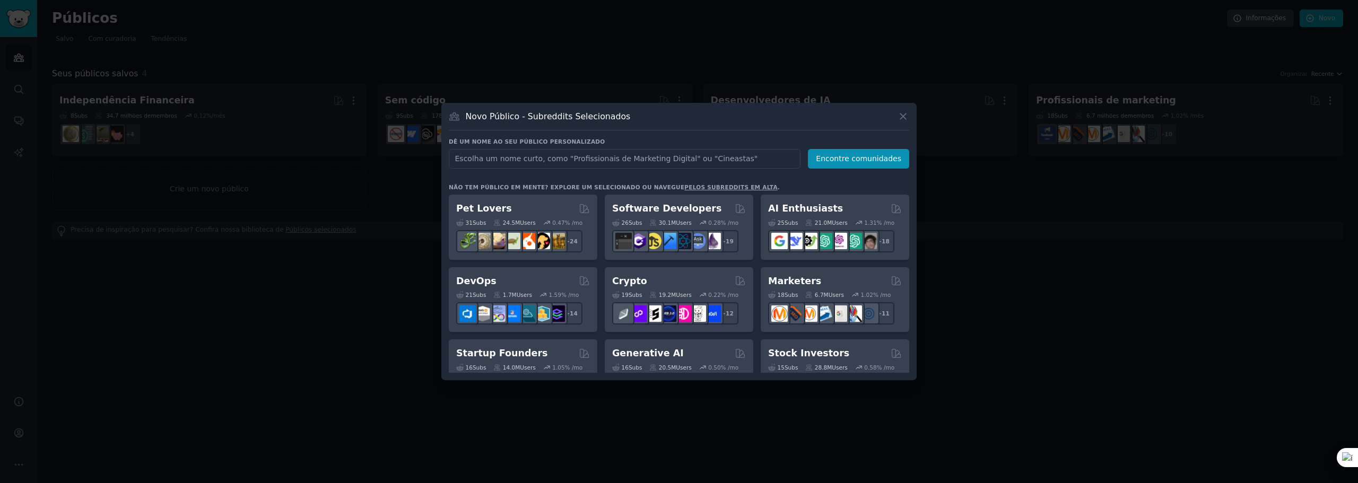
click at [746, 156] on input "text" at bounding box center [625, 159] width 352 height 20
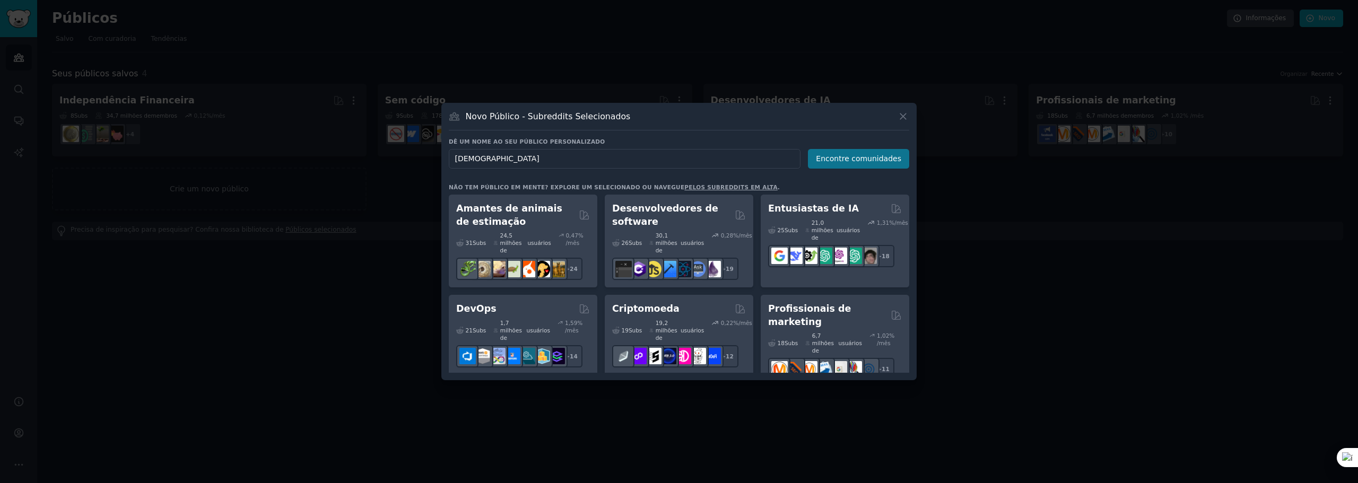
type input "estoicismo"
click at [882, 165] on button "Encontre comunidades" at bounding box center [858, 159] width 101 height 20
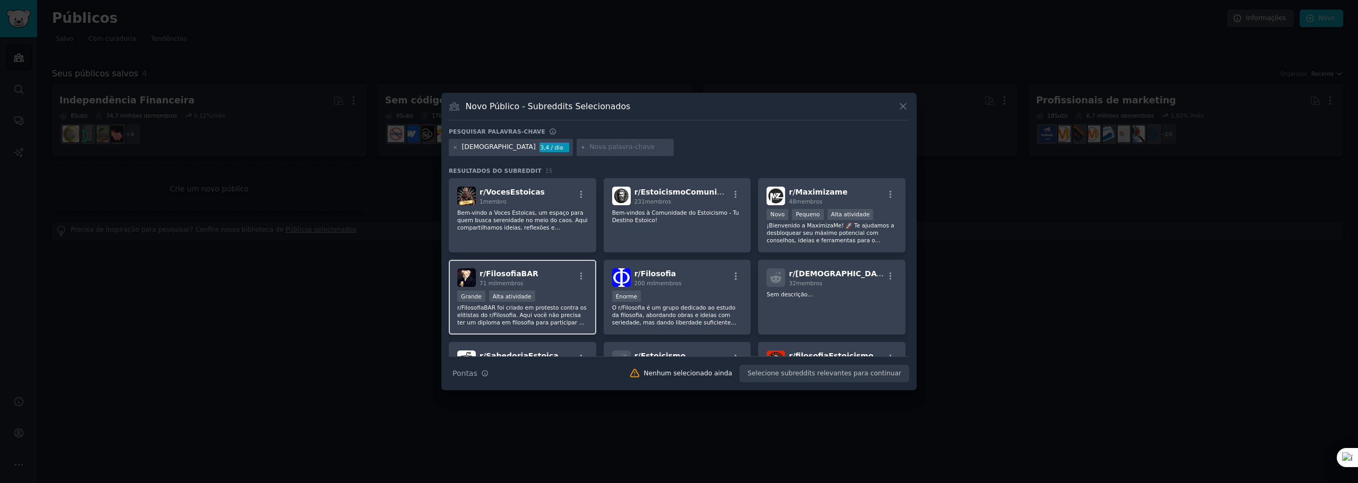
click at [491, 290] on div "r/ FilosofiaBAR 71 mil membros Grande Alta atividade r/FilosofiaBAR foi criado …" at bounding box center [522, 297] width 147 height 75
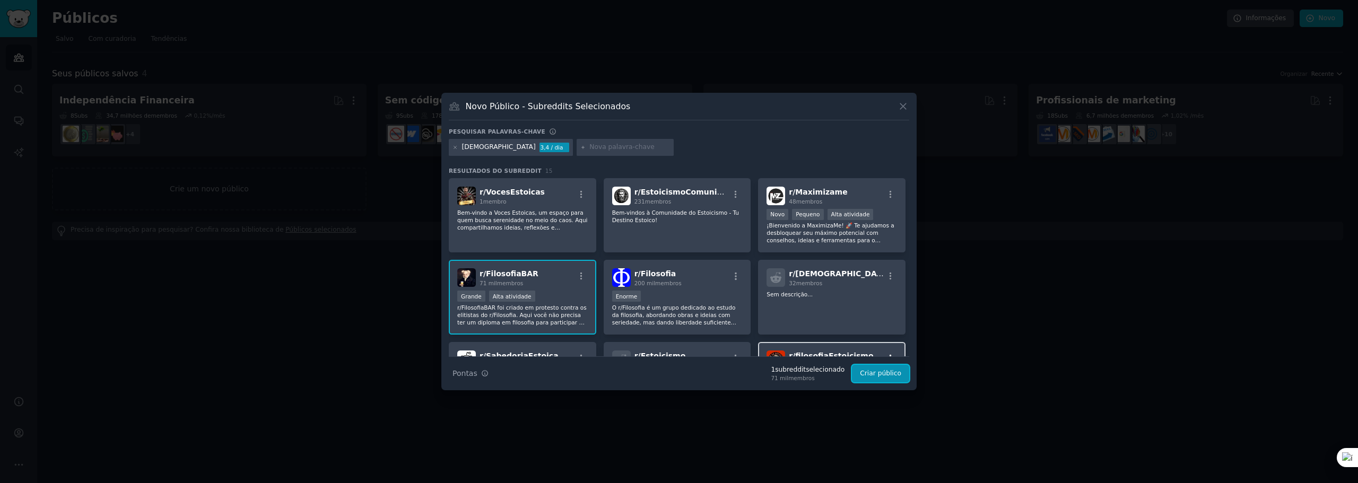
drag, startPoint x: 886, startPoint y: 368, endPoint x: 886, endPoint y: 355, distance: 12.2
click at [887, 368] on button "Criar público" at bounding box center [880, 374] width 57 height 18
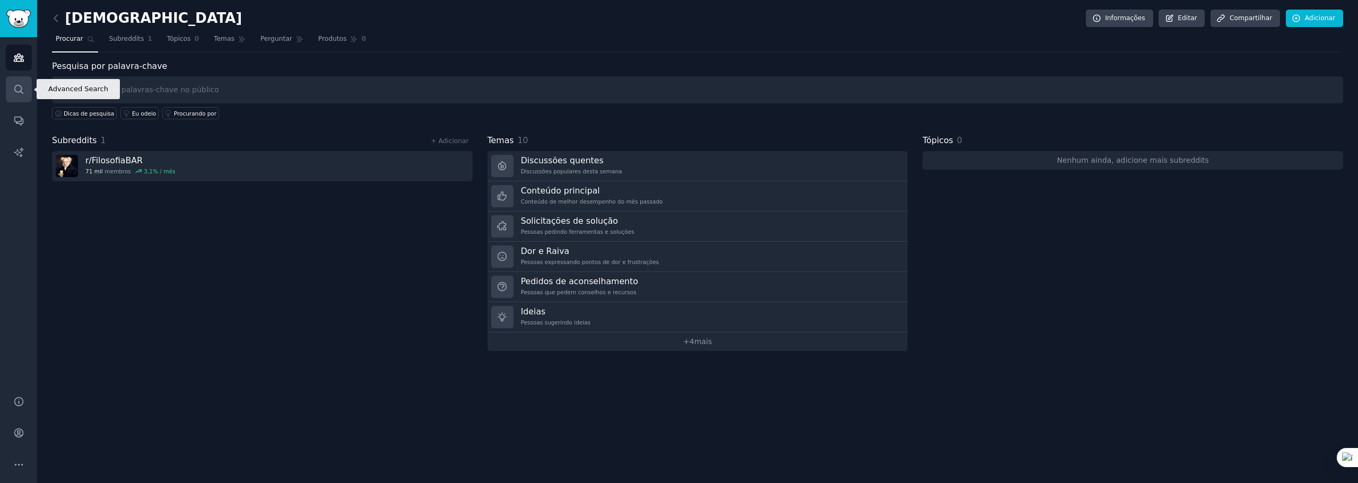
click at [21, 84] on icon "Barra lateral" at bounding box center [18, 89] width 11 height 11
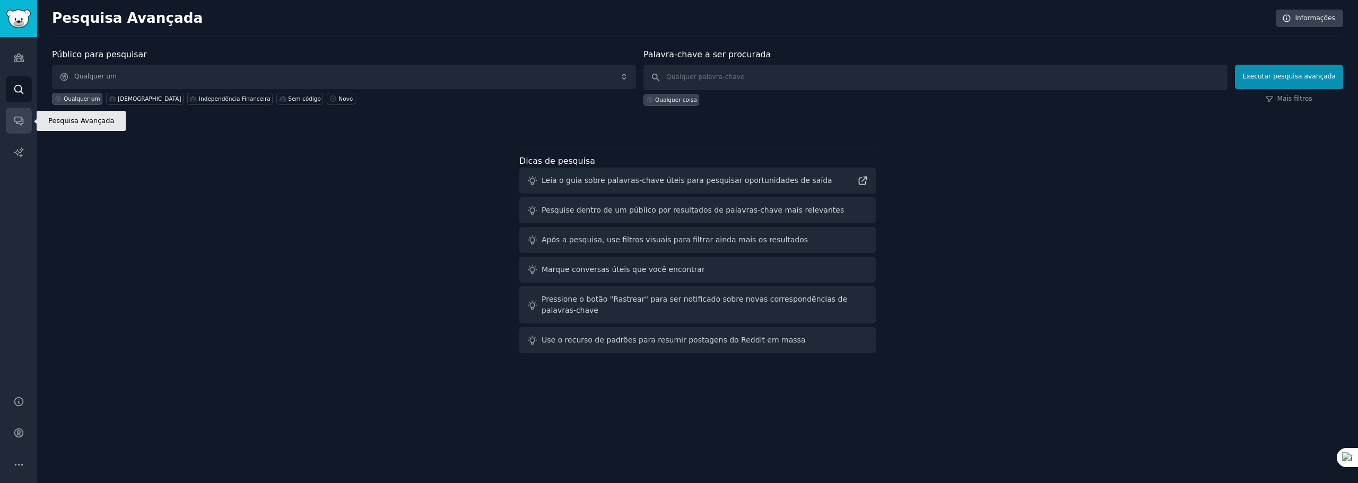
click at [18, 119] on icon "Barra lateral" at bounding box center [18, 120] width 11 height 11
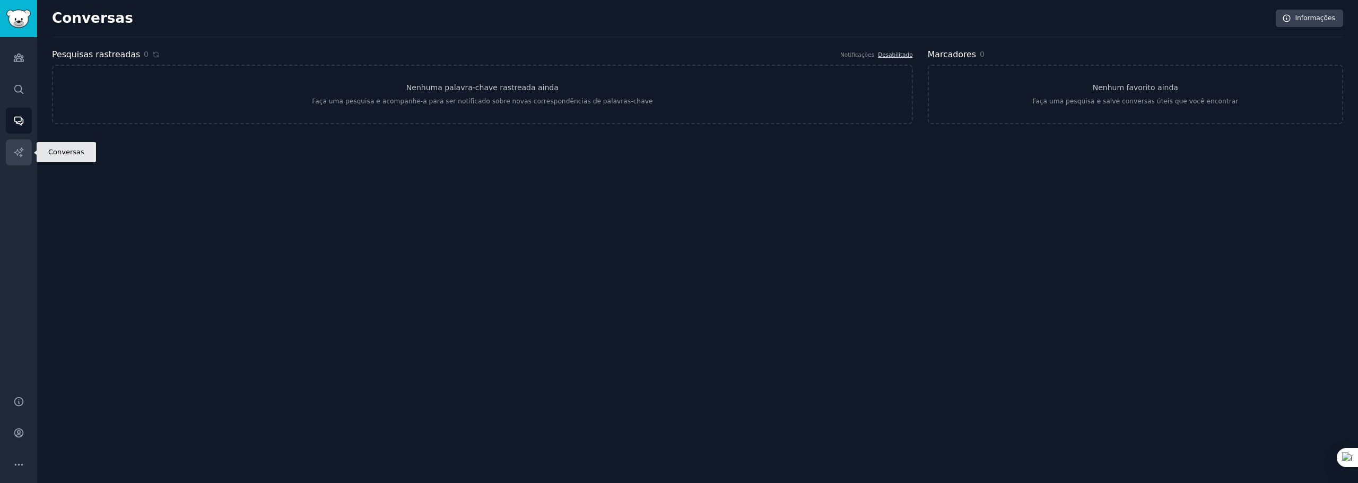
click at [18, 152] on icon "Barra lateral" at bounding box center [18, 152] width 11 height 11
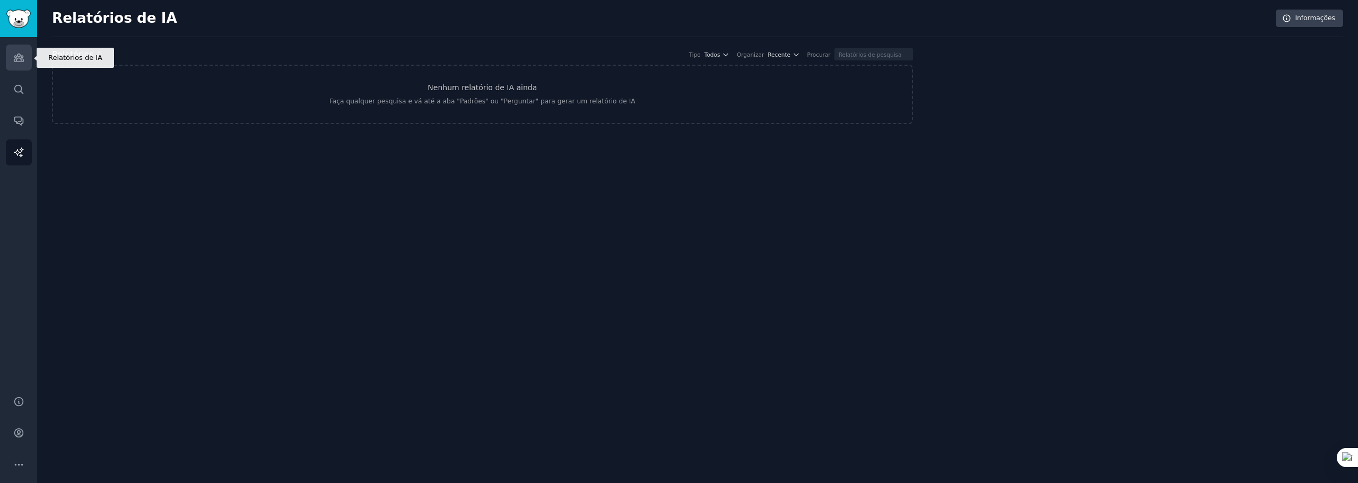
click at [19, 55] on icon "Barra lateral" at bounding box center [18, 57] width 11 height 11
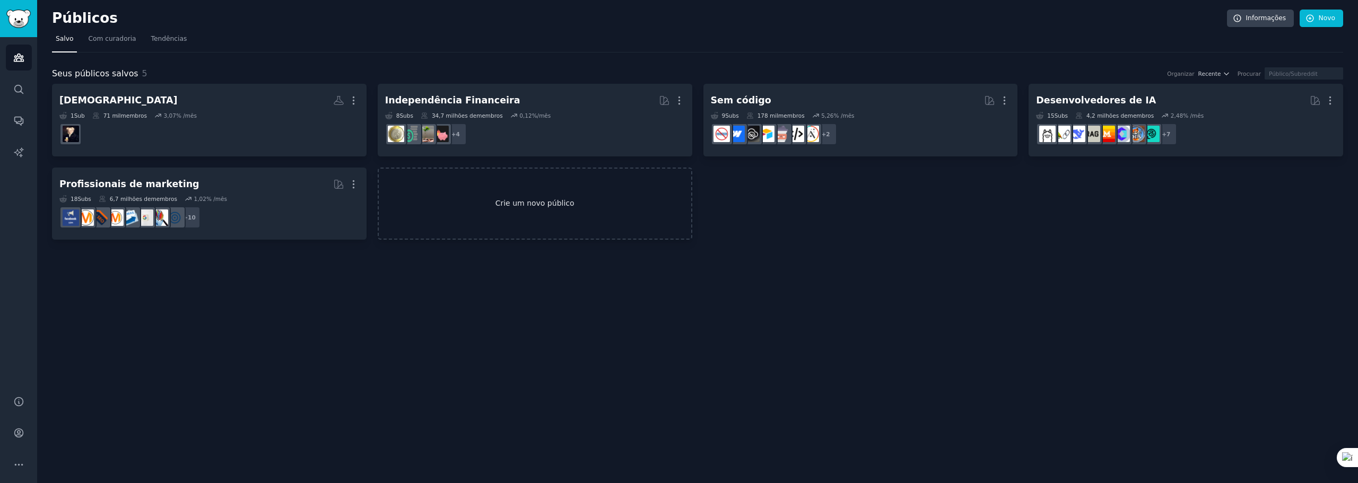
click at [570, 182] on link "Crie um novo público" at bounding box center [535, 204] width 314 height 73
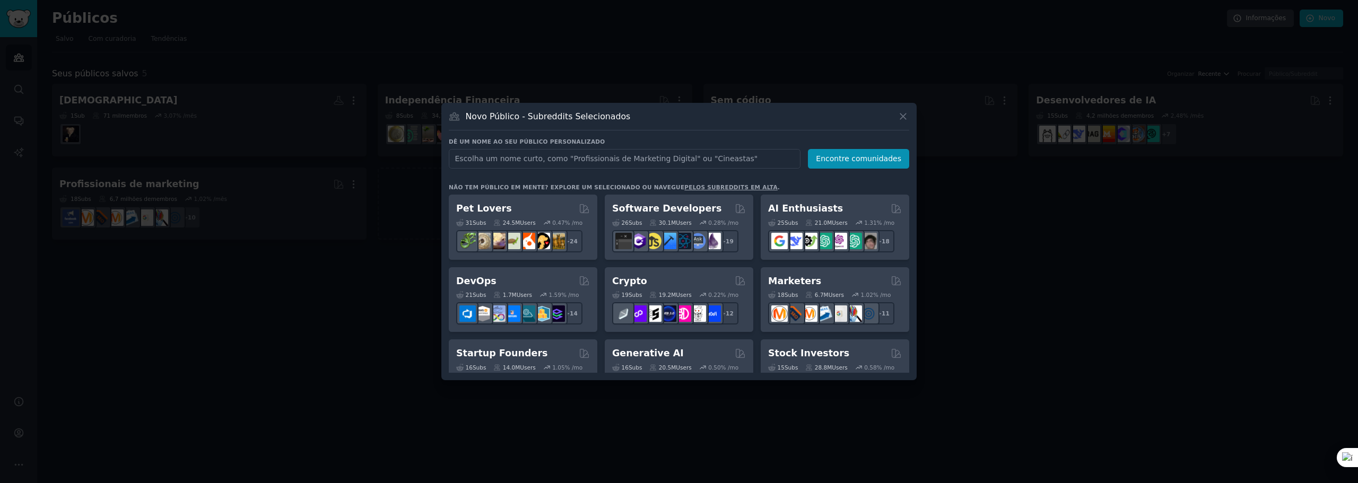
click at [597, 162] on input "text" at bounding box center [625, 159] width 352 height 20
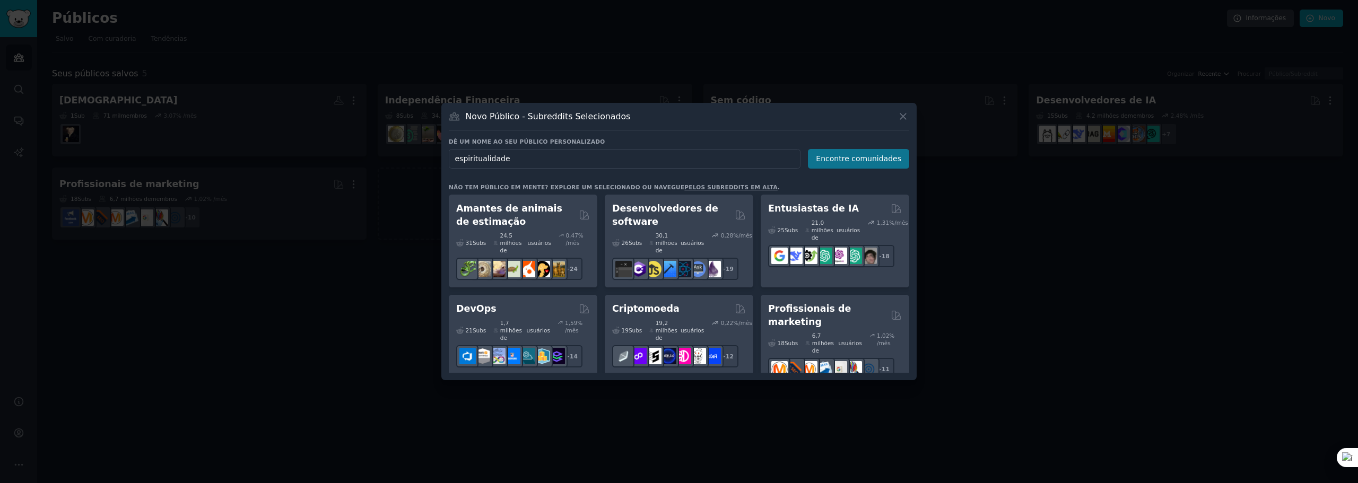
type input "espiritualidade"
click at [888, 155] on font "Encontre comunidades" at bounding box center [858, 158] width 85 height 8
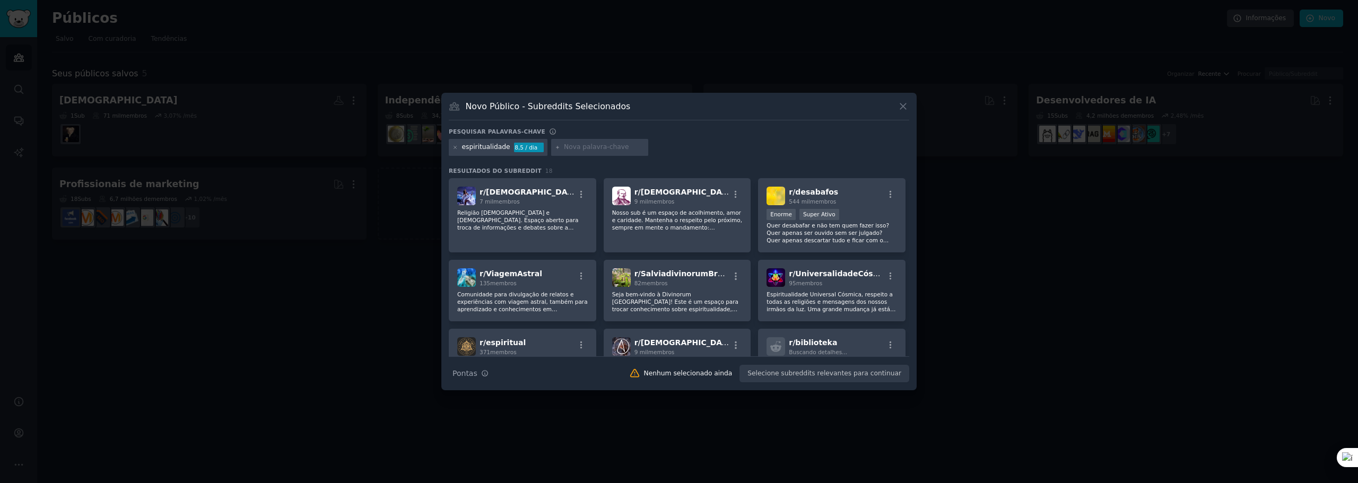
click at [902, 100] on div "Novo Público - Subreddits Selecionados Pesquisar palavras-chave espiritualidade…" at bounding box center [678, 242] width 475 height 298
click at [903, 102] on icon at bounding box center [902, 106] width 11 height 11
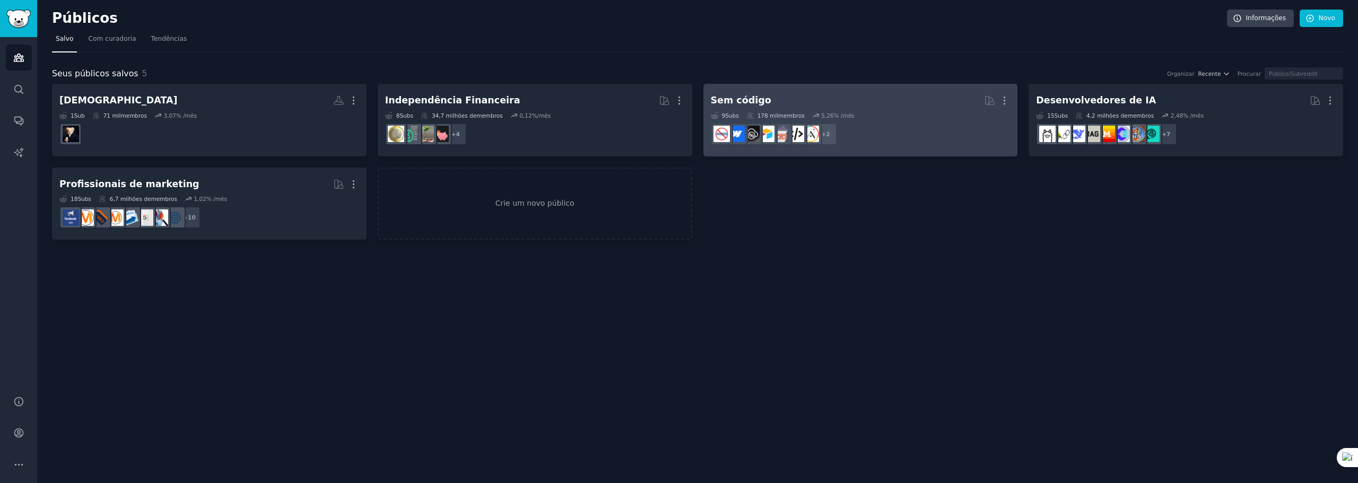
click at [909, 127] on dd "r/nocode + 2" at bounding box center [861, 134] width 300 height 30
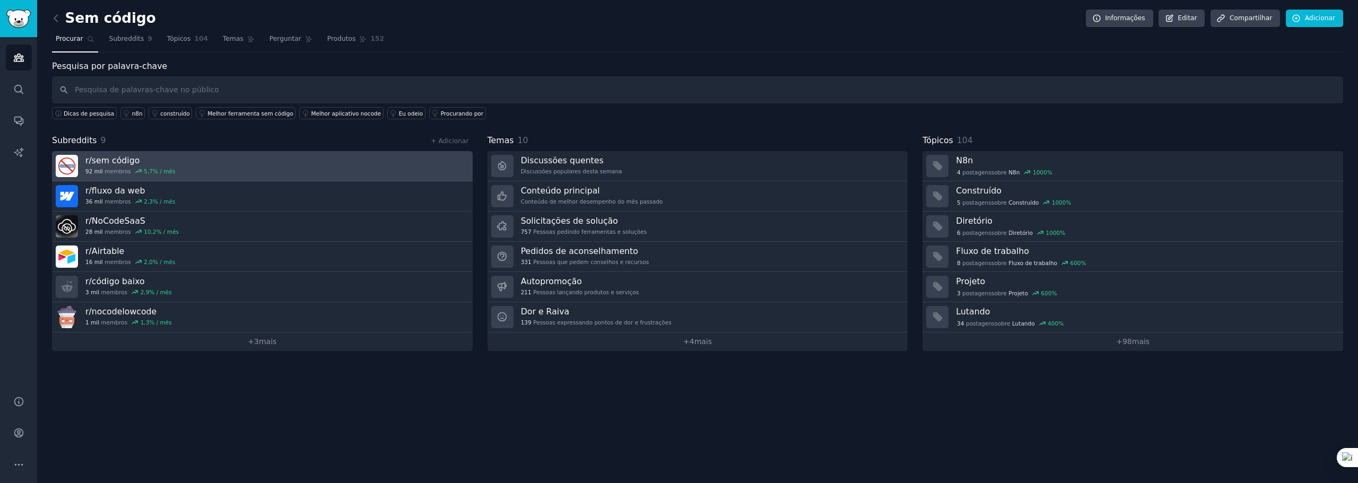
click at [151, 161] on h3 "r/ sem código" at bounding box center [130, 160] width 90 height 11
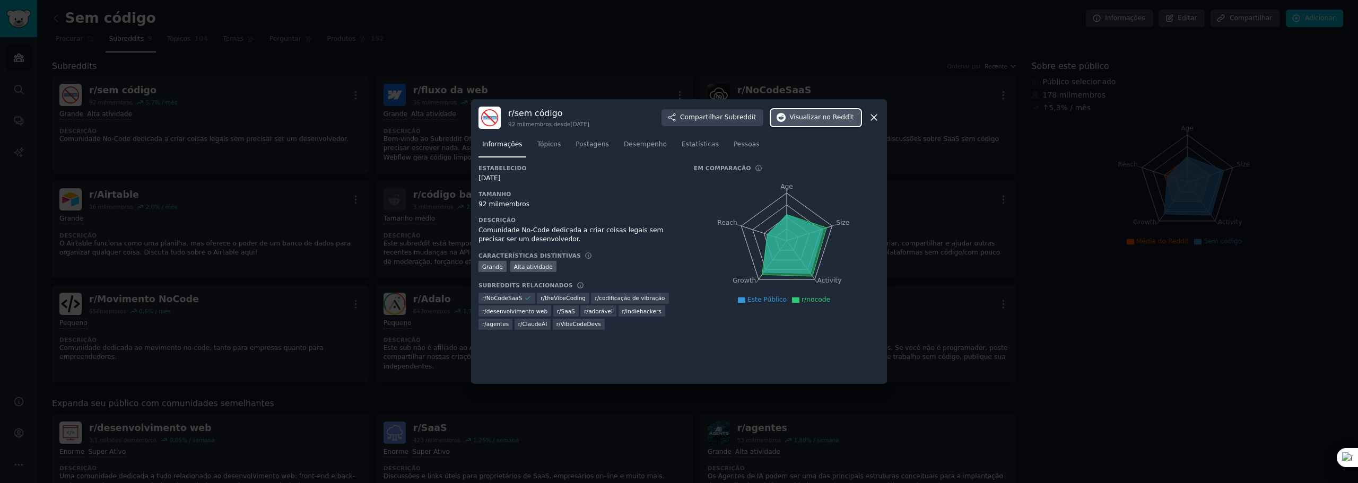
click at [820, 113] on font "Visualizar" at bounding box center [804, 116] width 31 height 7
click at [872, 114] on icon at bounding box center [873, 117] width 11 height 11
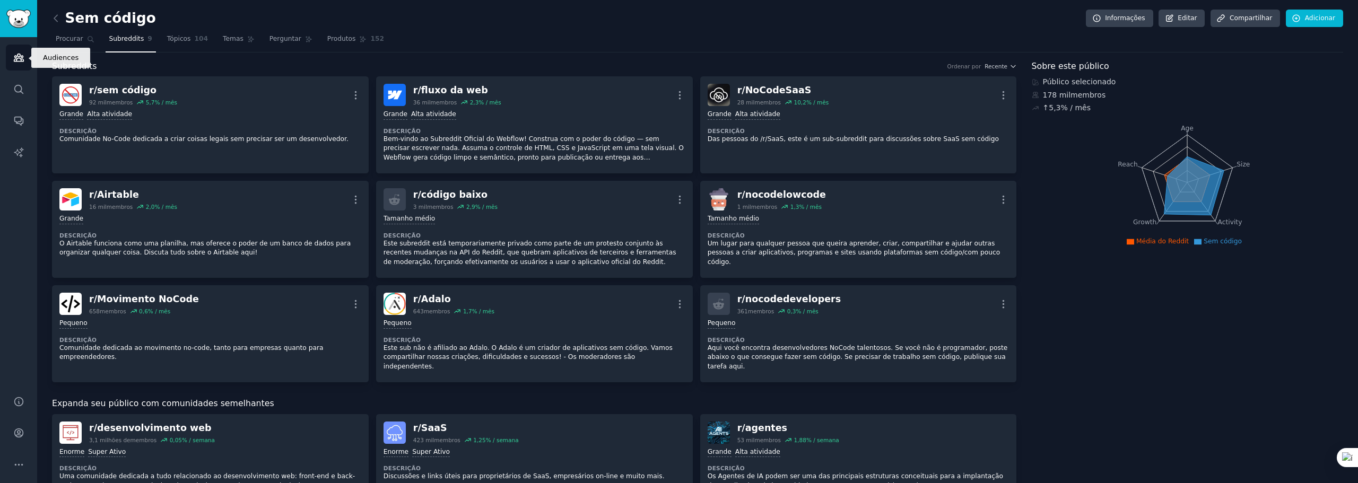
click at [19, 58] on icon "Barra lateral" at bounding box center [19, 57] width 10 height 7
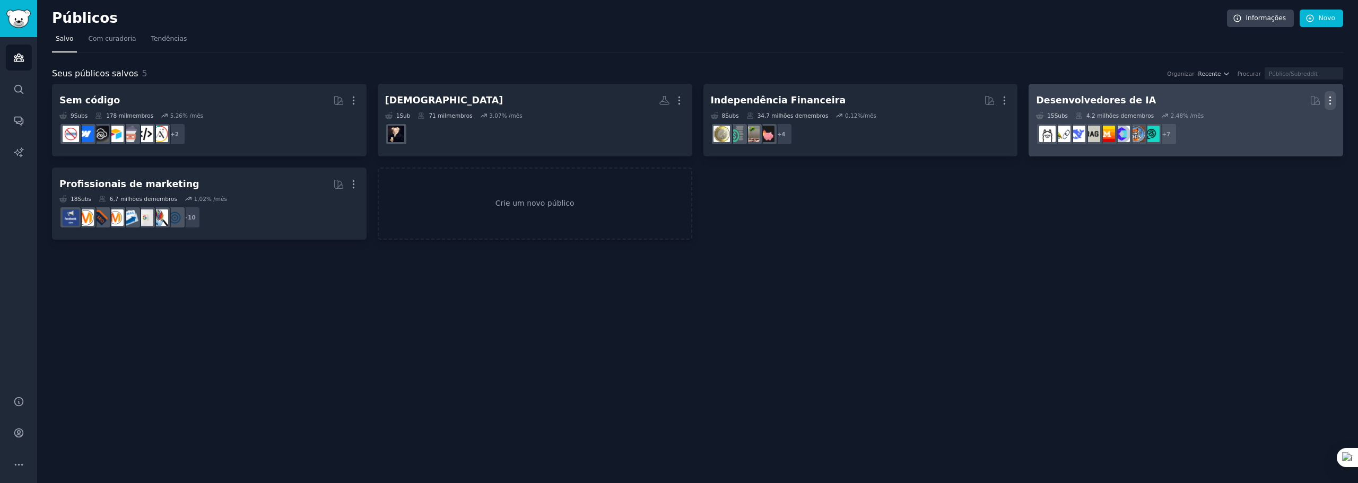
click at [1329, 94] on button "Mais" at bounding box center [1329, 100] width 11 height 19
click at [1304, 122] on p "Delete" at bounding box center [1301, 122] width 24 height 11
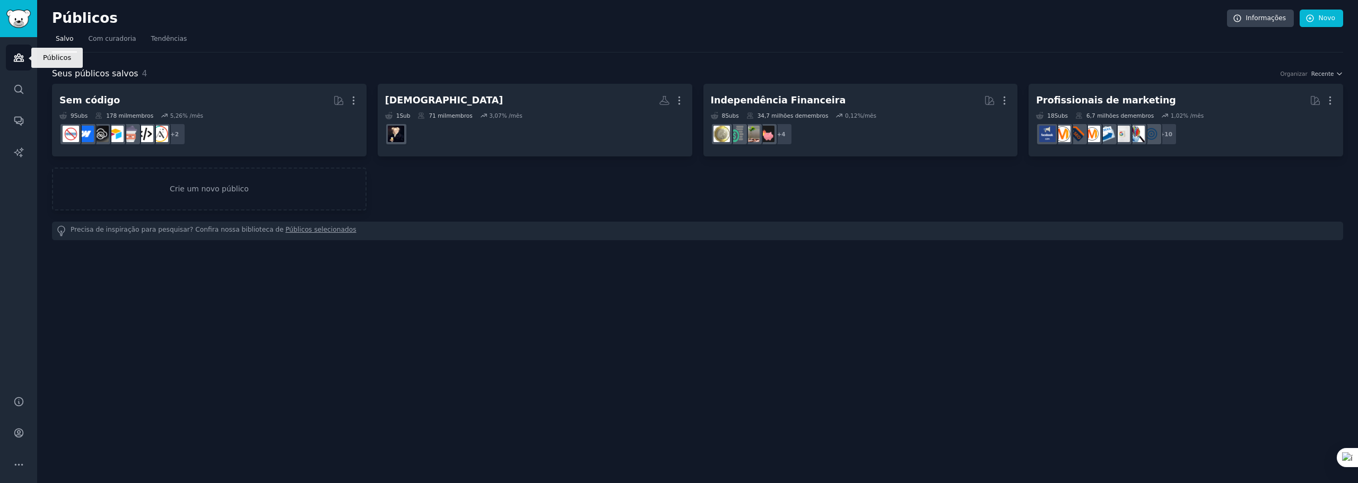
click at [16, 58] on icon "Barra lateral" at bounding box center [19, 57] width 10 height 7
click at [166, 183] on font "Crie um novo público" at bounding box center [209, 188] width 312 height 11
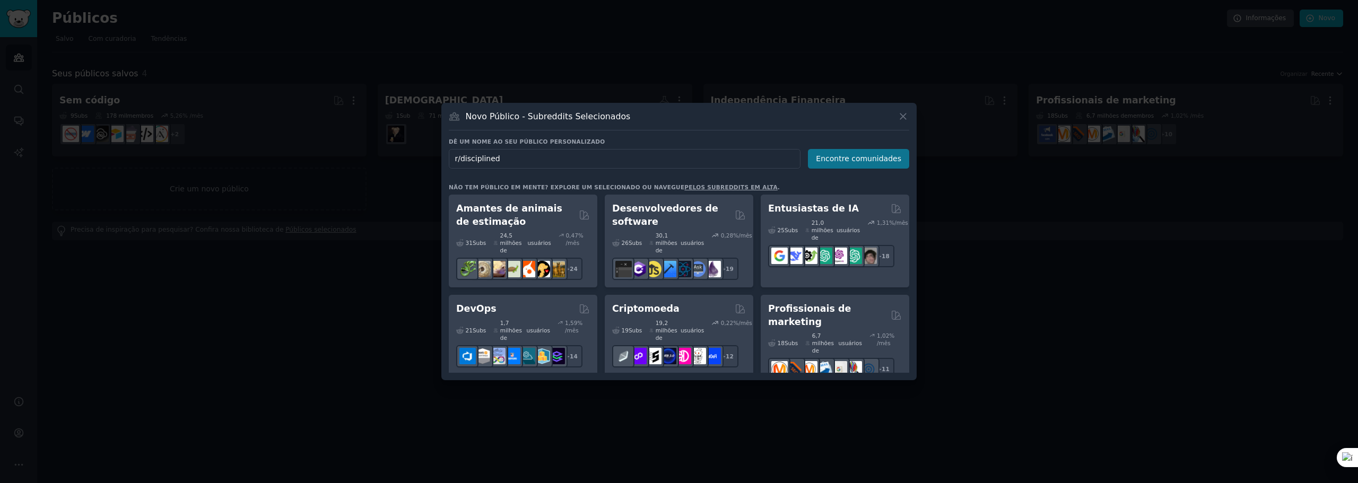
type input "r/disciplined"
click at [898, 162] on font "Encontre comunidades" at bounding box center [858, 158] width 85 height 8
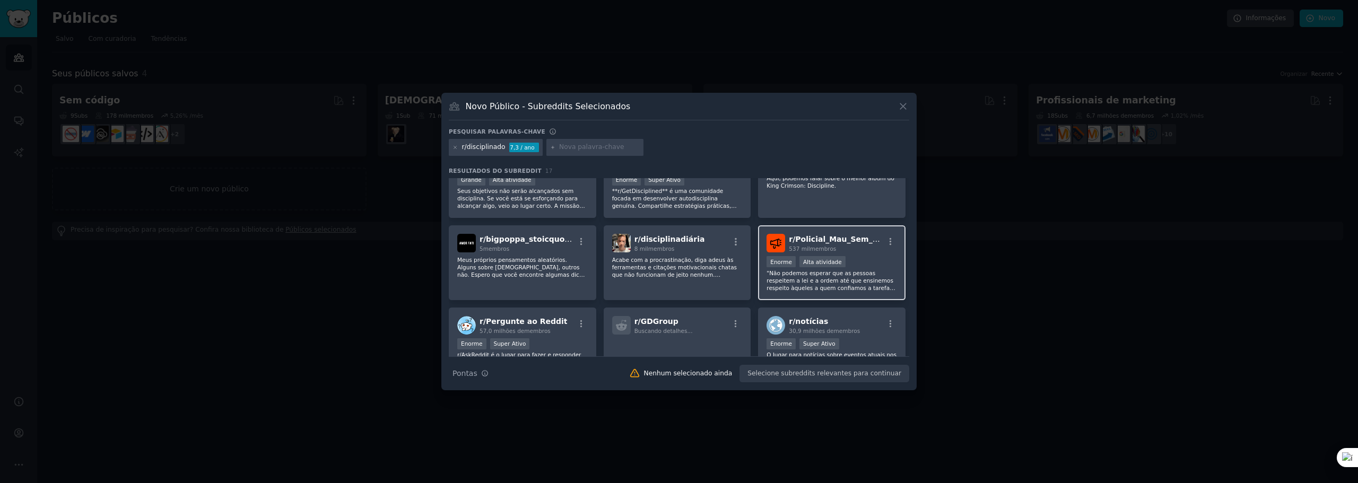
scroll to position [53, 0]
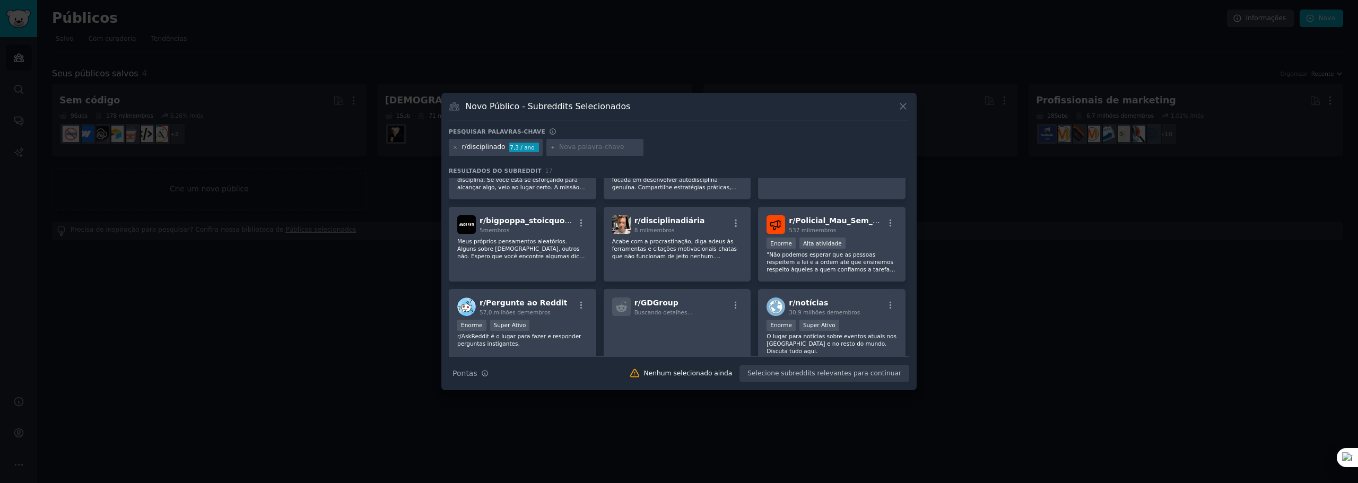
click at [904, 99] on div "Novo Público - Subreddits Selecionados Pesquisar palavras-chave r/disciplinado …" at bounding box center [678, 242] width 475 height 298
drag, startPoint x: 903, startPoint y: 108, endPoint x: 687, endPoint y: 103, distance: 215.9
click at [903, 104] on icon at bounding box center [902, 106] width 11 height 11
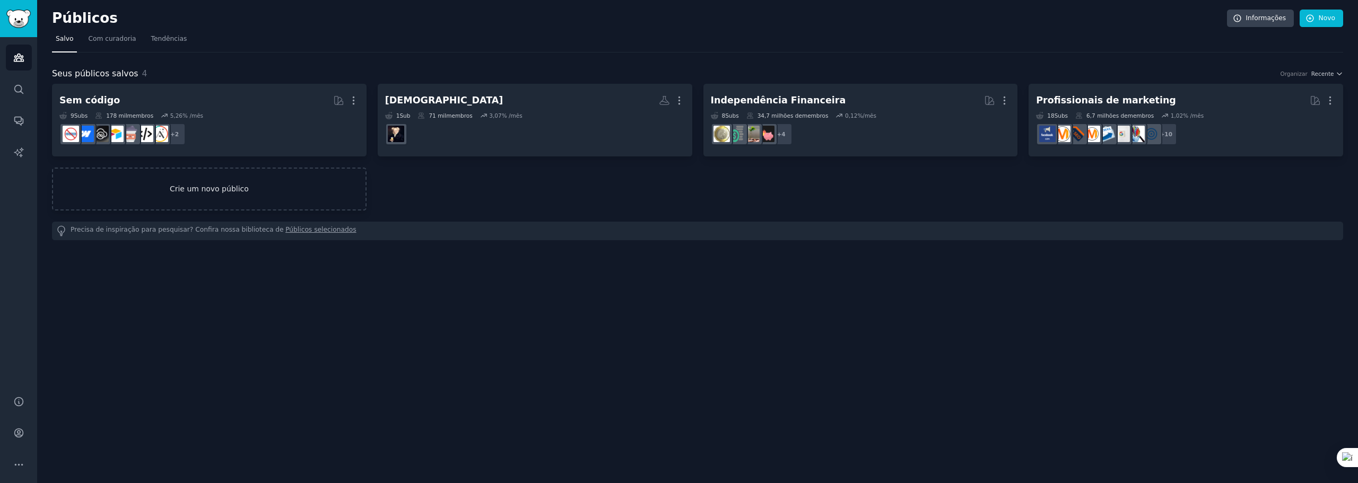
click at [187, 185] on font "Crie um novo público" at bounding box center [209, 189] width 79 height 8
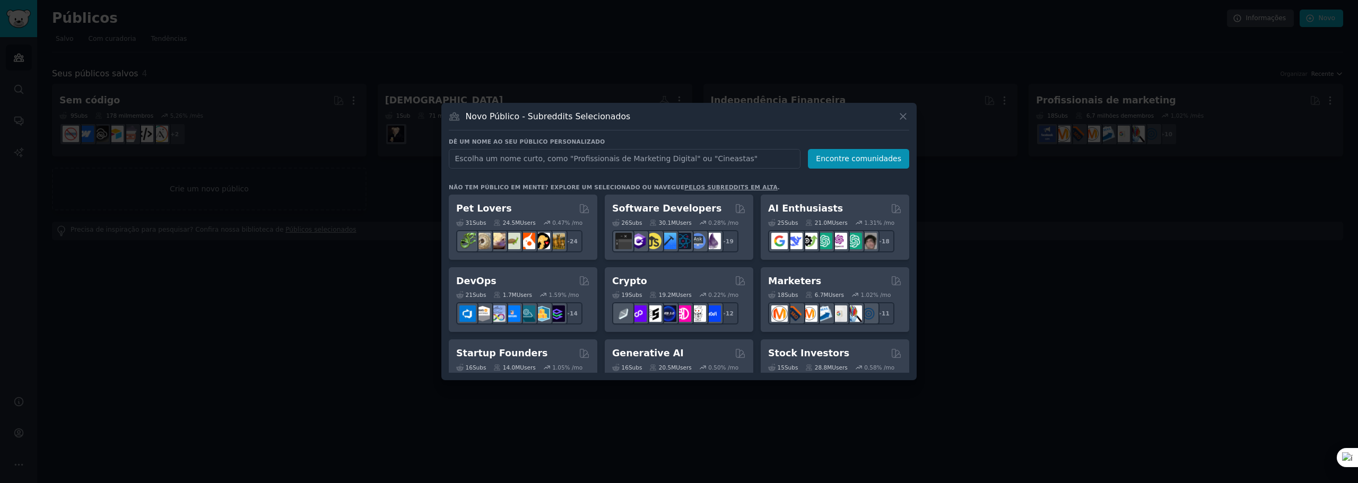
click at [744, 161] on input "text" at bounding box center [625, 159] width 352 height 20
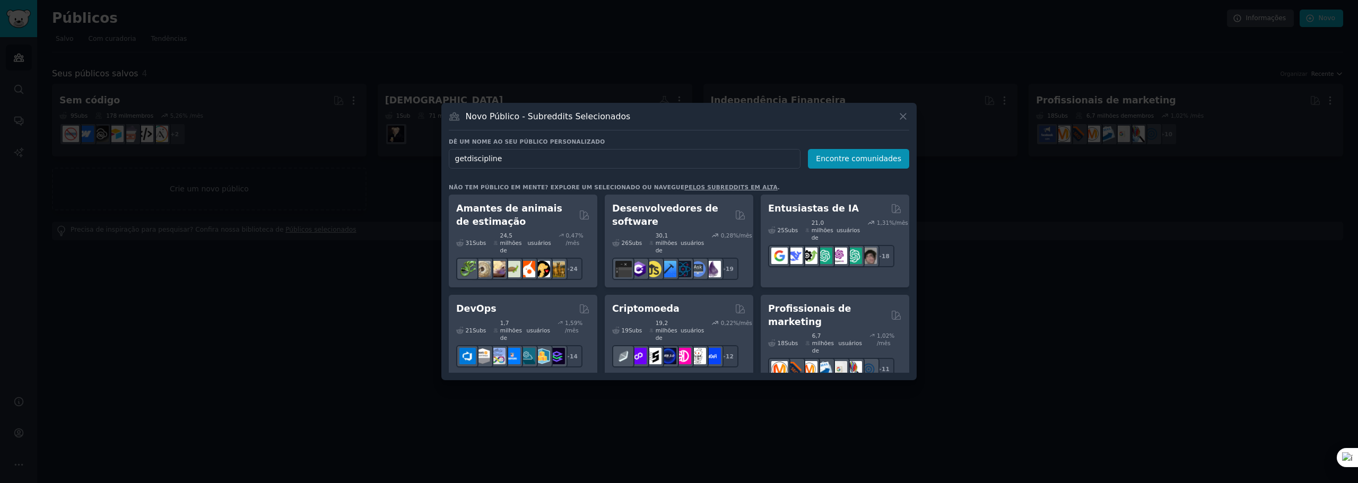
type input "getdisciplined"
click button "Encontre comunidades" at bounding box center [858, 159] width 101 height 20
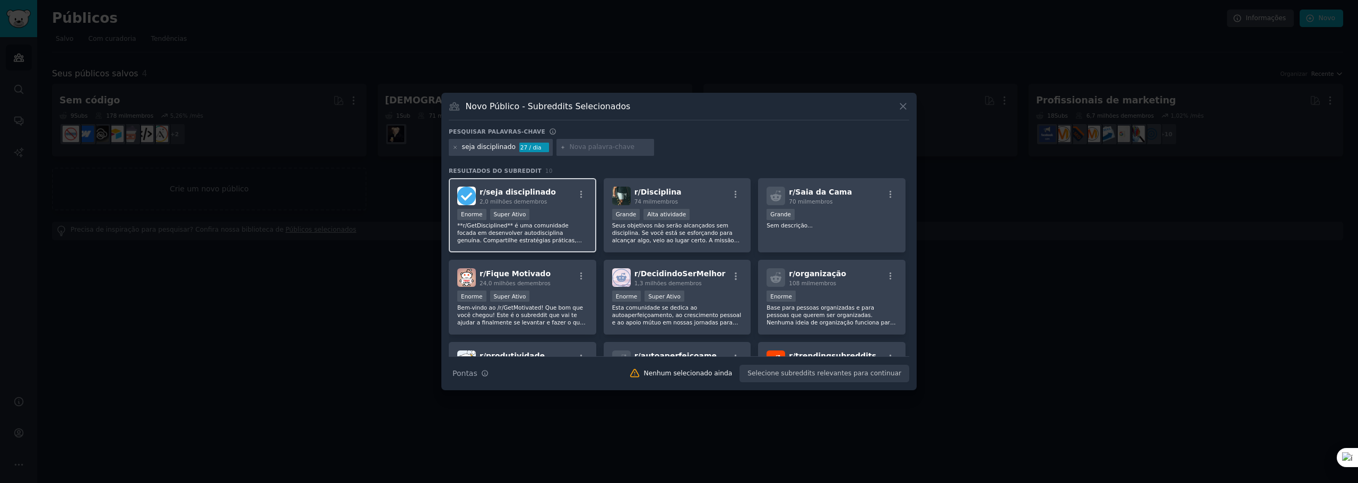
click at [553, 197] on div "r/ seja disciplinado 2,0 milhões de membros" at bounding box center [522, 196] width 130 height 19
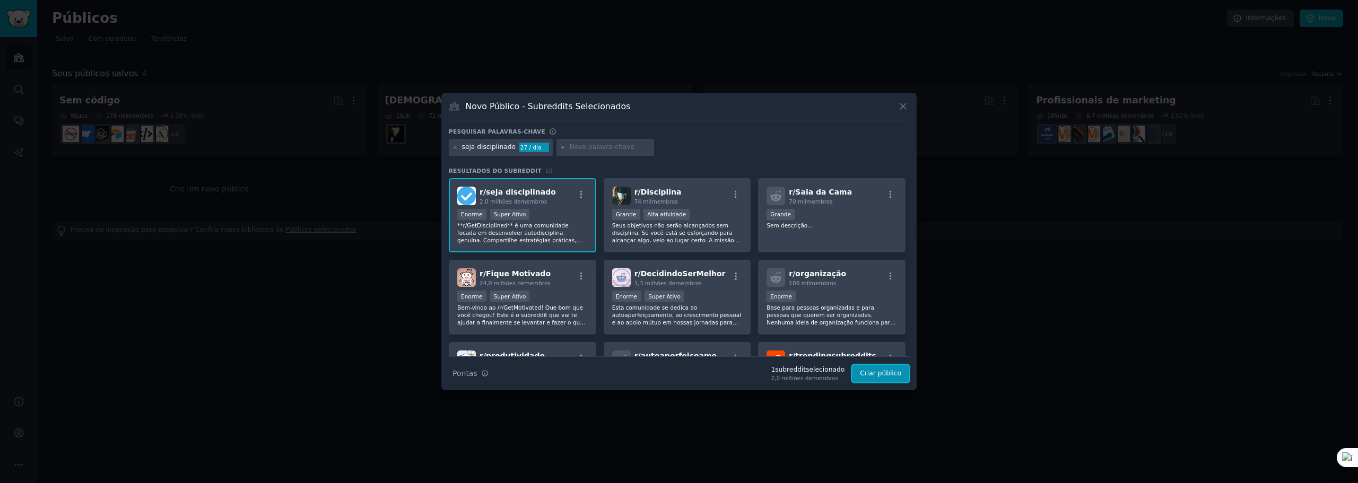
click at [871, 371] on font "Criar público" at bounding box center [880, 373] width 41 height 7
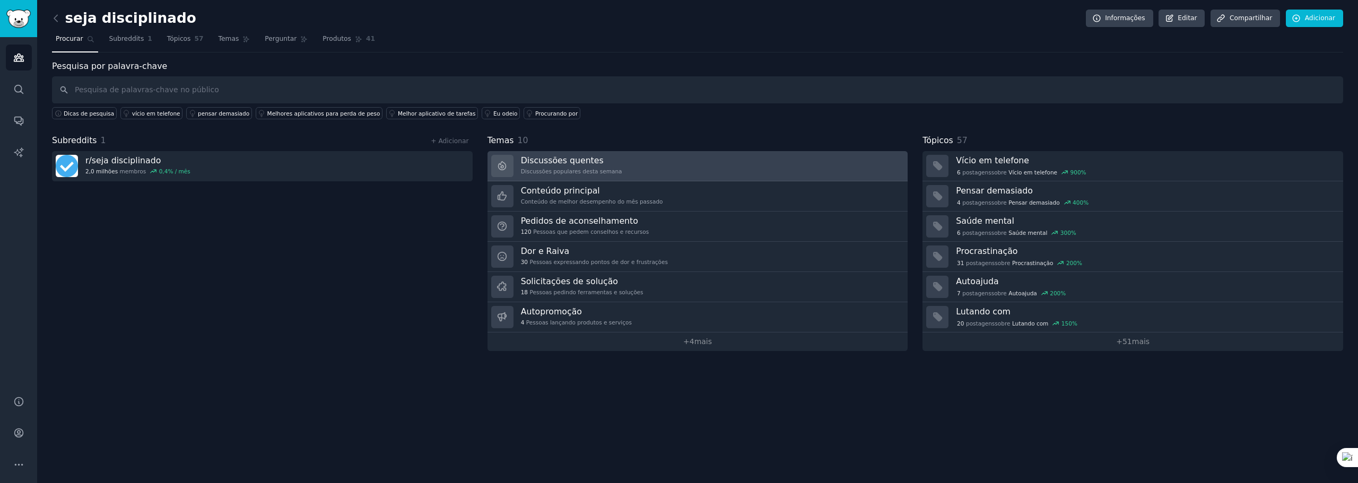
click at [600, 160] on h3 "Discussões quentes" at bounding box center [571, 160] width 101 height 11
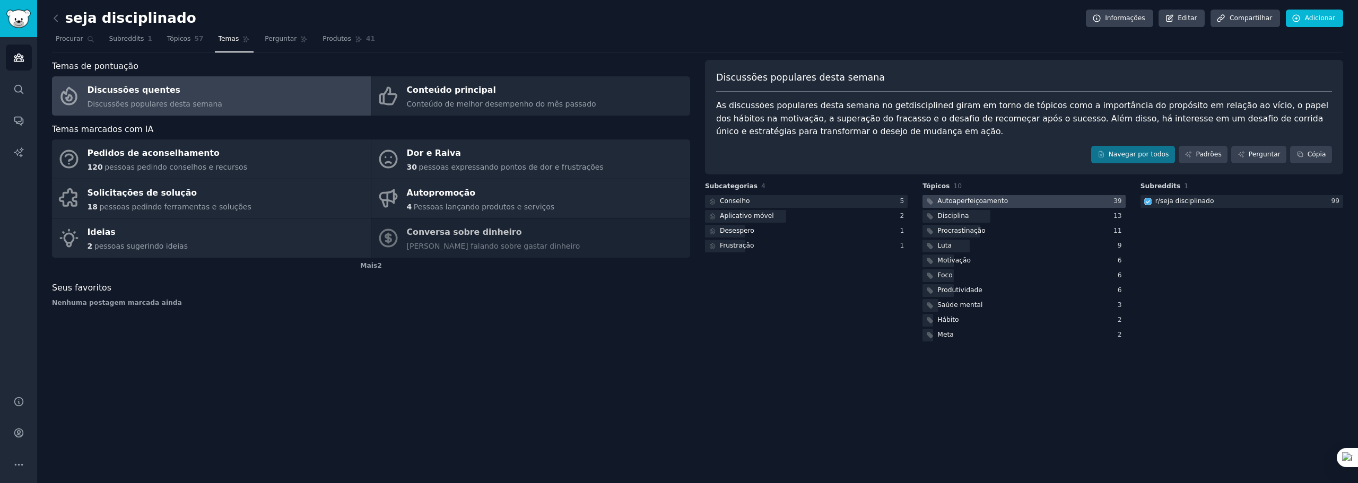
click at [985, 199] on font "Autoaperfeiçoamento" at bounding box center [972, 200] width 71 height 7
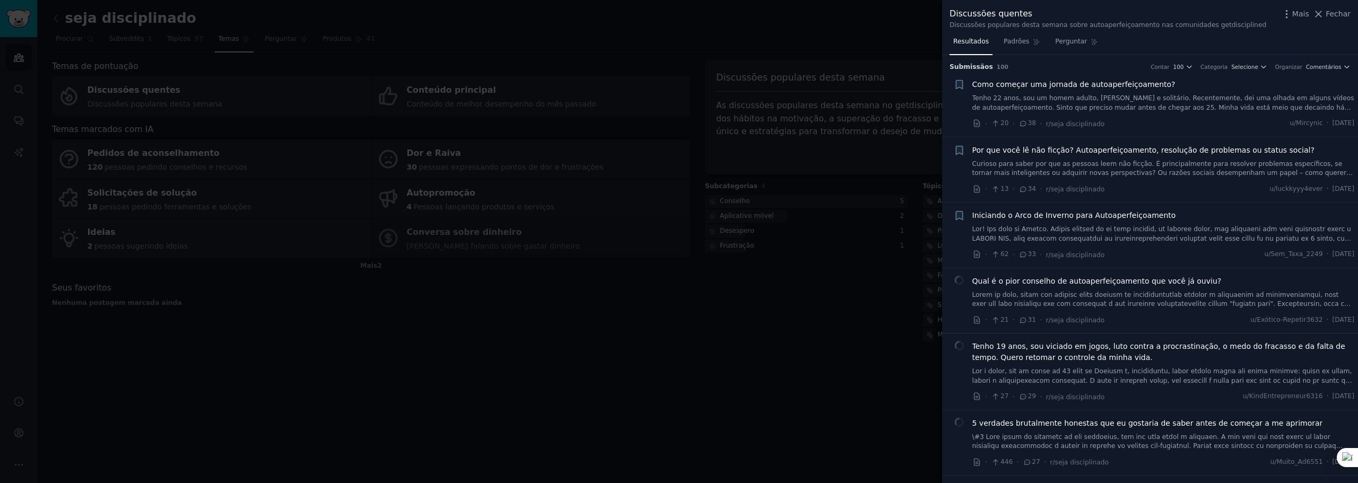
drag, startPoint x: 291, startPoint y: 90, endPoint x: 147, endPoint y: 73, distance: 144.7
click at [290, 90] on div at bounding box center [679, 241] width 1358 height 483
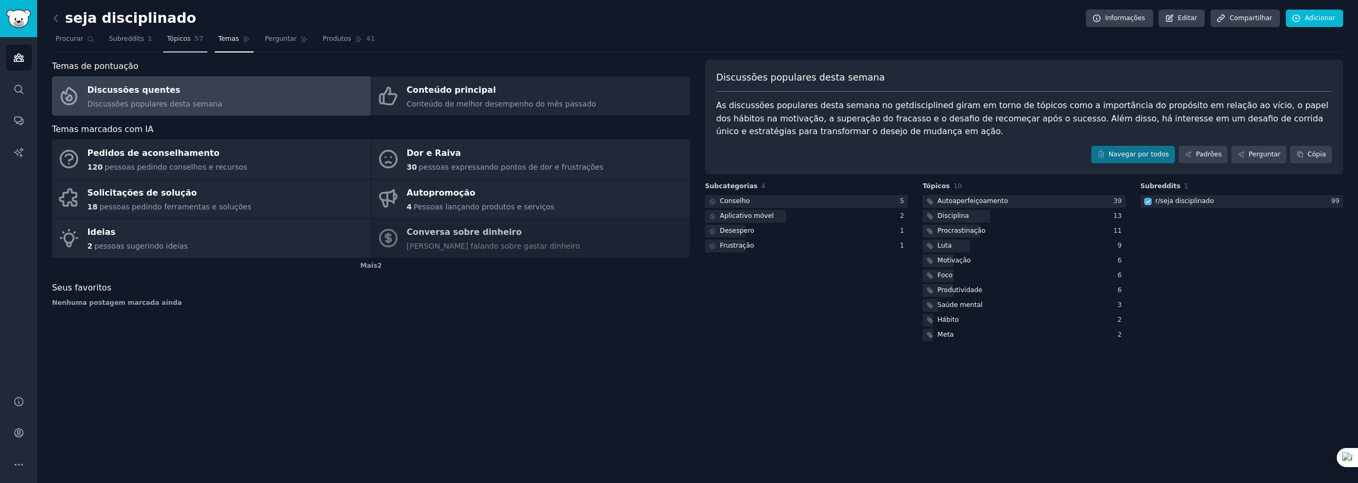
click at [175, 42] on font "Tópicos" at bounding box center [179, 38] width 24 height 7
